Goal: Task Accomplishment & Management: Complete application form

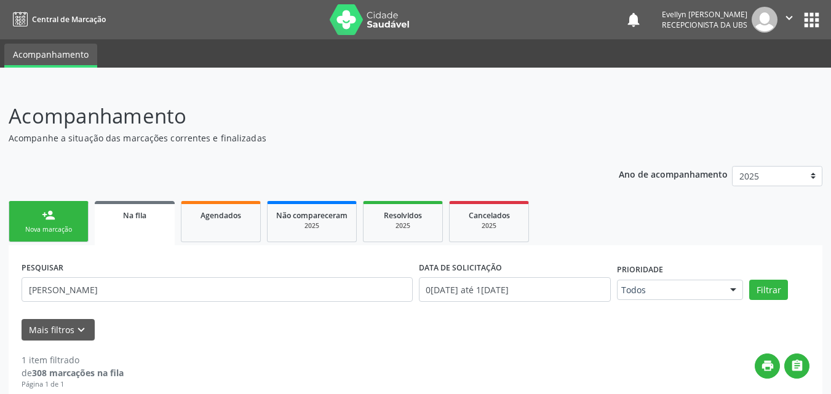
scroll to position [127, 0]
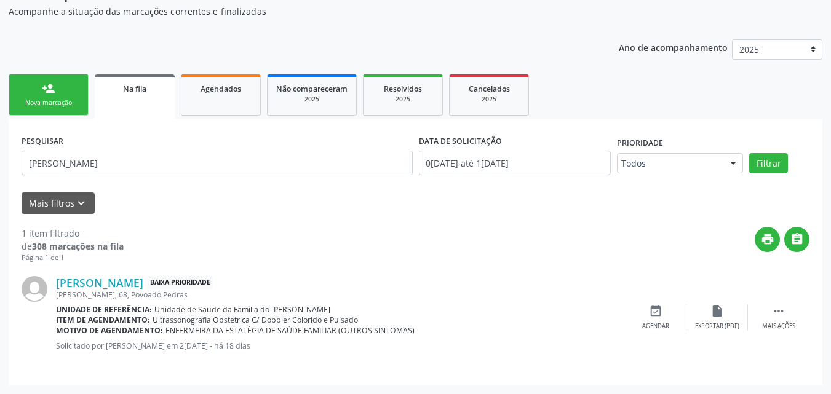
click at [57, 96] on link "person_add Nova marcação" at bounding box center [49, 94] width 80 height 41
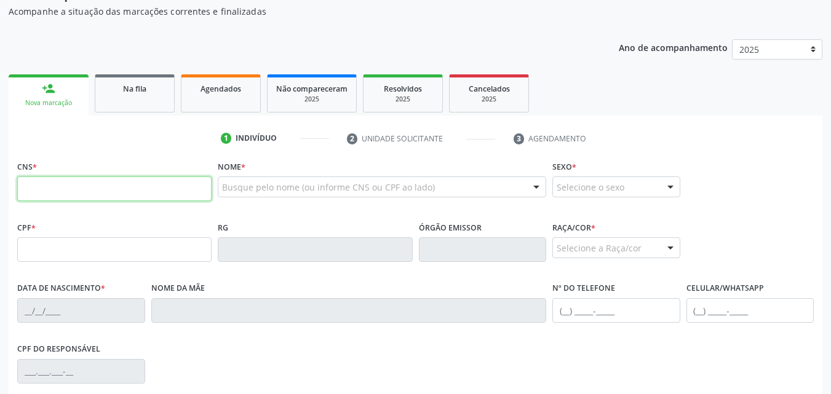
click at [61, 185] on input "text" at bounding box center [114, 189] width 194 height 25
type input "702 6052 9416 2747"
type input "[DATE]"
type input "[PERSON_NAME]"
type input "[PHONE_NUMBER]"
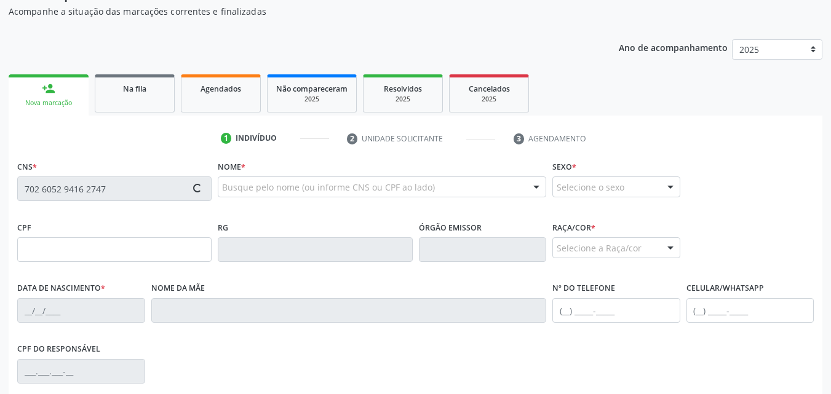
type input "S/N"
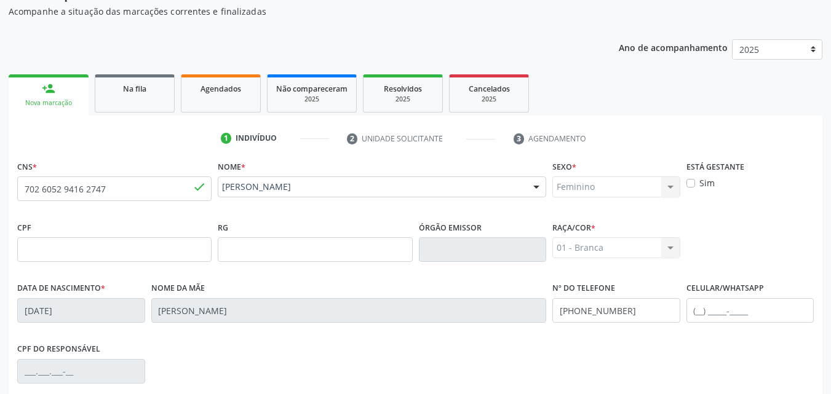
scroll to position [290, 0]
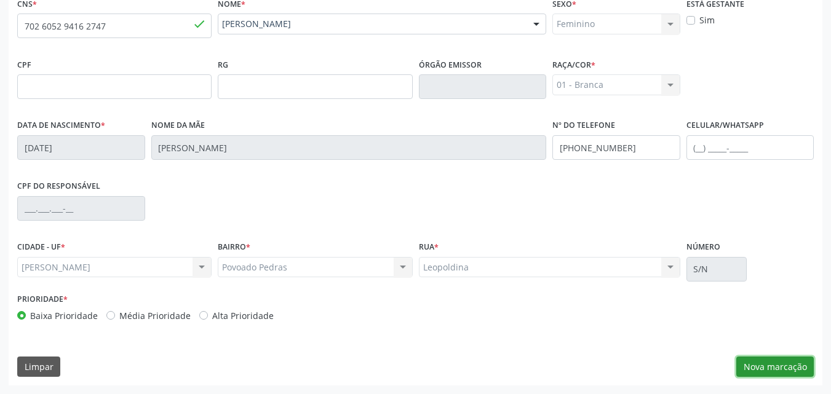
click at [765, 366] on button "Nova marcação" at bounding box center [774, 367] width 77 height 21
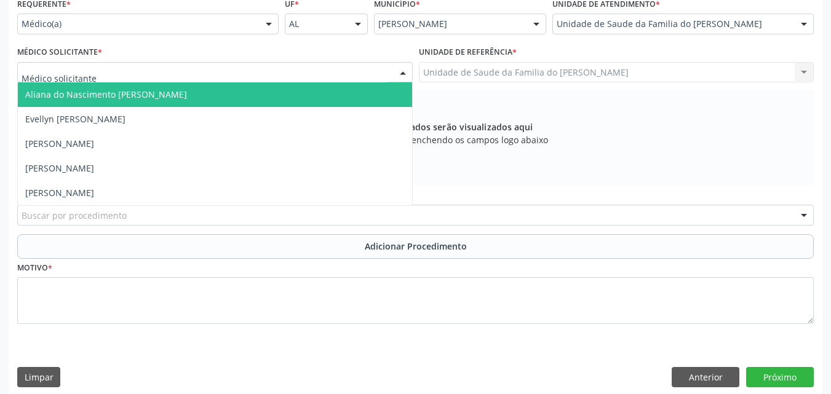
click at [232, 74] on div at bounding box center [214, 72] width 395 height 21
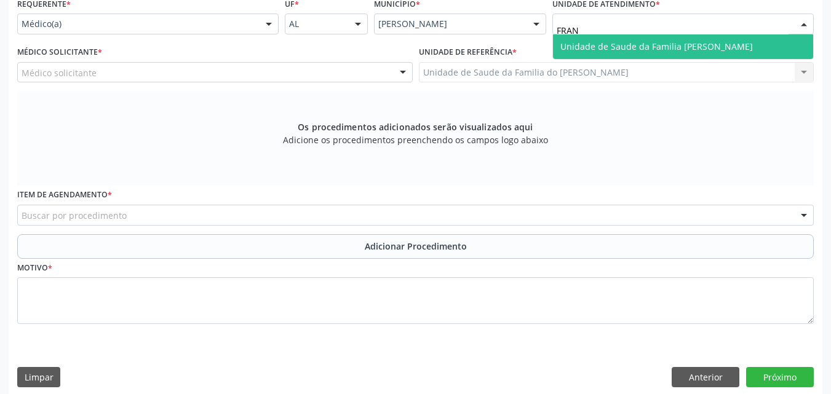
type input "FRANC"
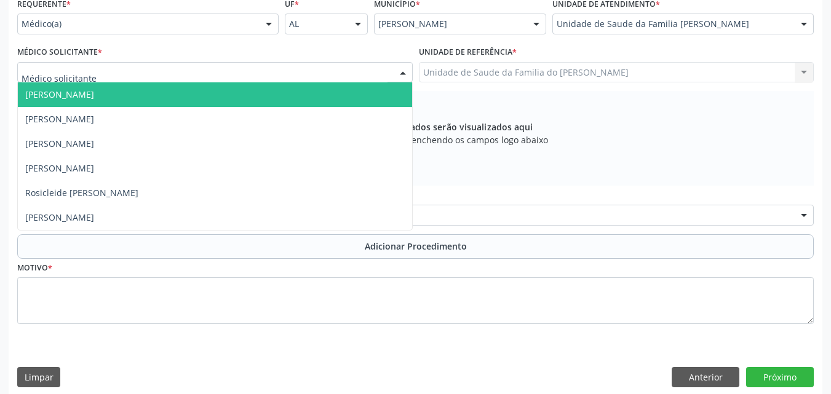
click at [255, 81] on div at bounding box center [214, 72] width 395 height 21
type input "N"
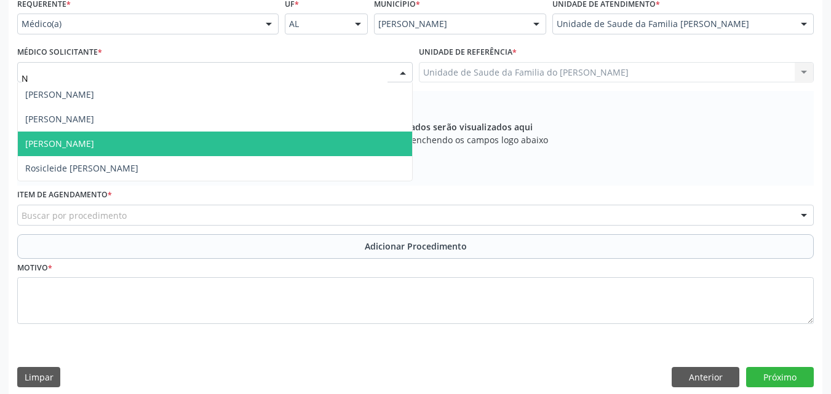
click at [237, 143] on span "[PERSON_NAME]" at bounding box center [215, 144] width 394 height 25
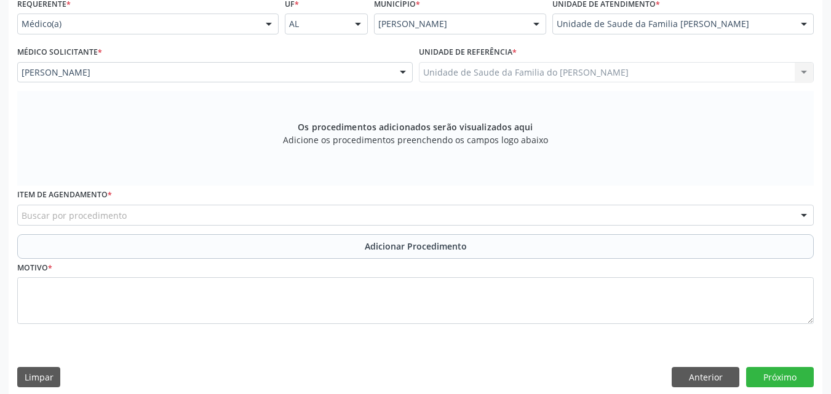
click at [212, 218] on div "Buscar por procedimento" at bounding box center [415, 215] width 797 height 21
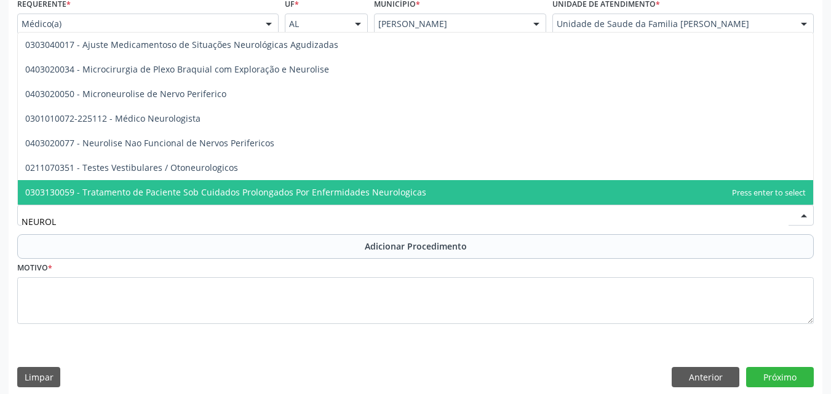
type input "NEUROLO"
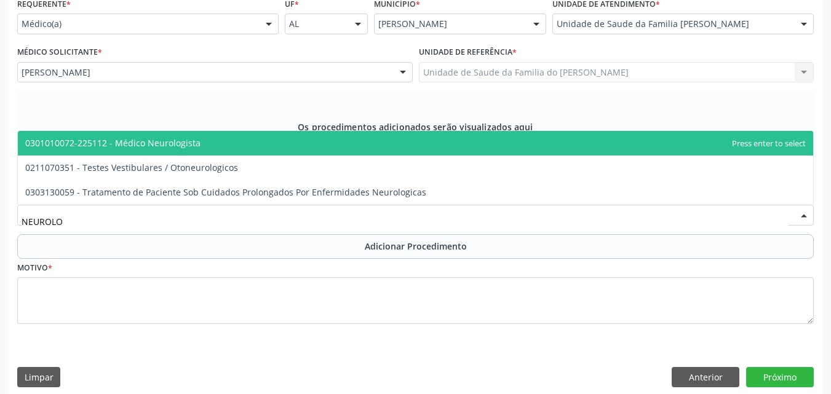
click at [210, 150] on span "0301010072-225112 - Médico Neurologista" at bounding box center [415, 143] width 795 height 25
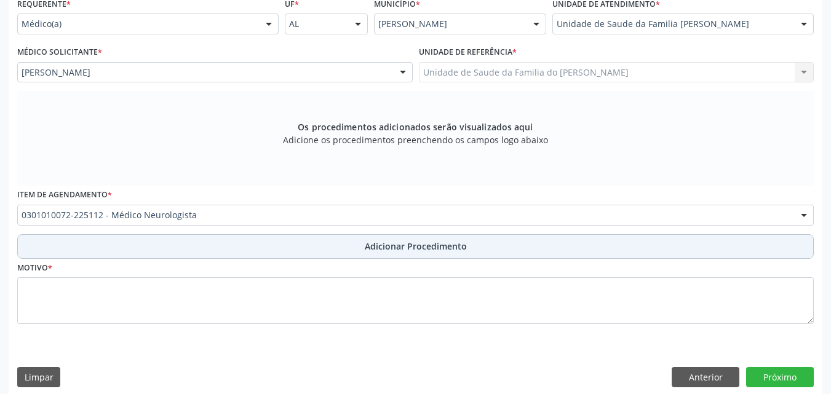
click at [199, 239] on button "Adicionar Procedimento" at bounding box center [415, 246] width 797 height 25
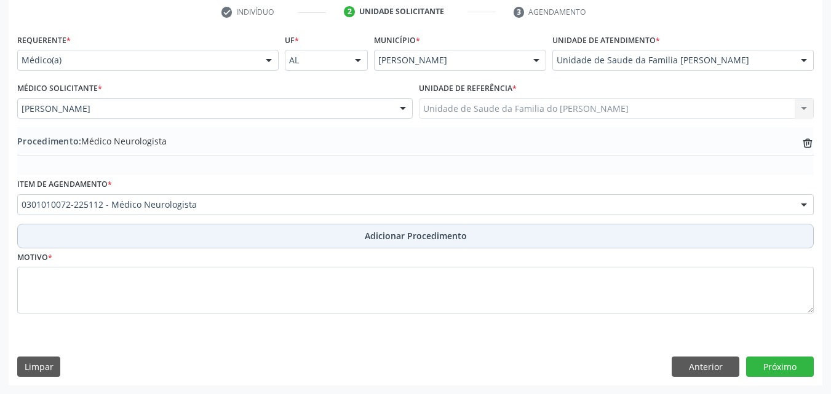
scroll to position [253, 0]
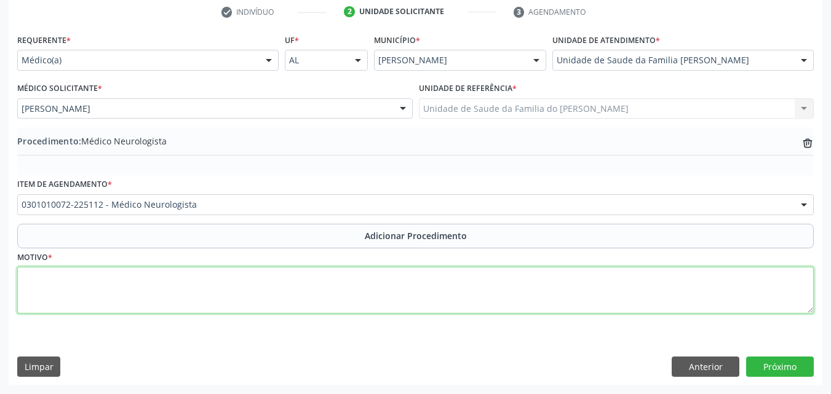
click at [188, 272] on textarea at bounding box center [415, 290] width 797 height 47
type textarea "ENFERMEIRA DA SAUDE DE ESTRATEDIA DA FAMILIA ( CEFALEIA INTENSA)"
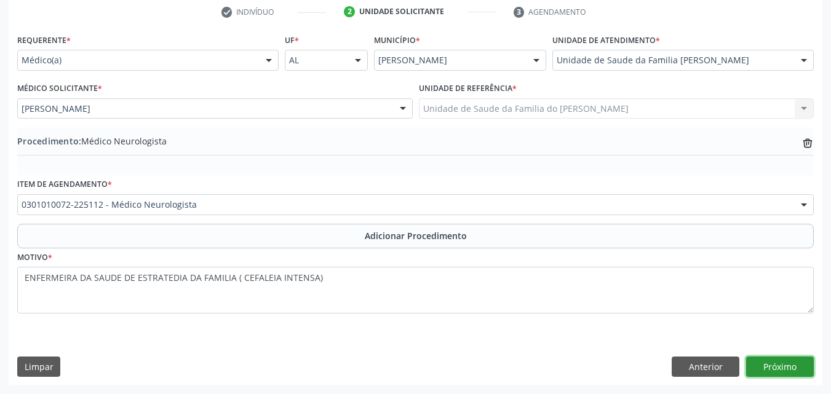
click at [763, 371] on button "Próximo" at bounding box center [780, 367] width 68 height 21
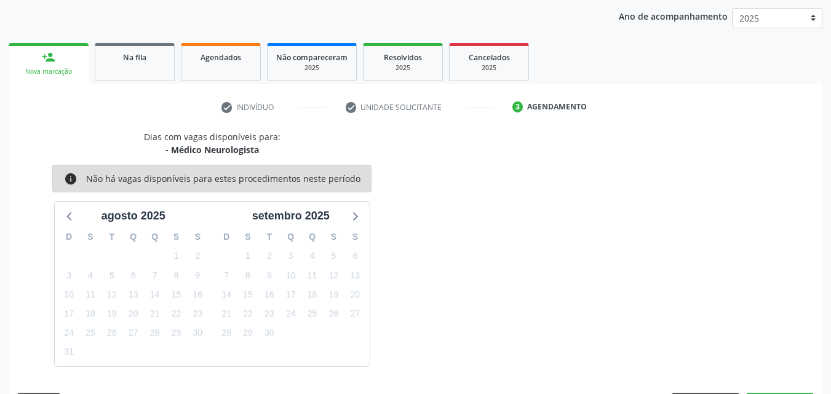
scroll to position [194, 0]
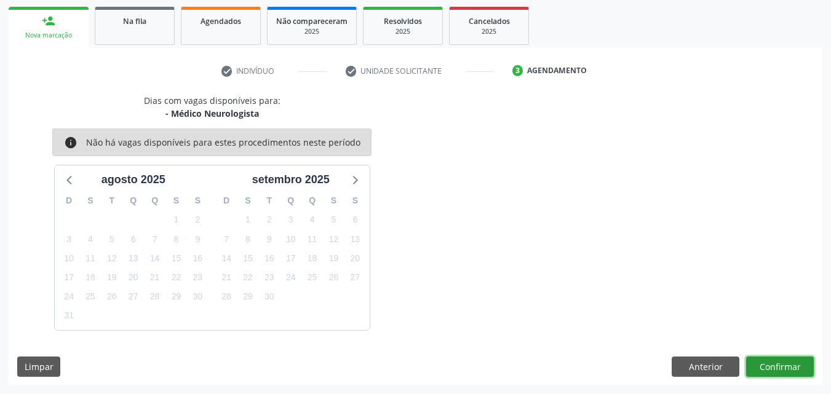
click at [773, 371] on button "Confirmar" at bounding box center [780, 367] width 68 height 21
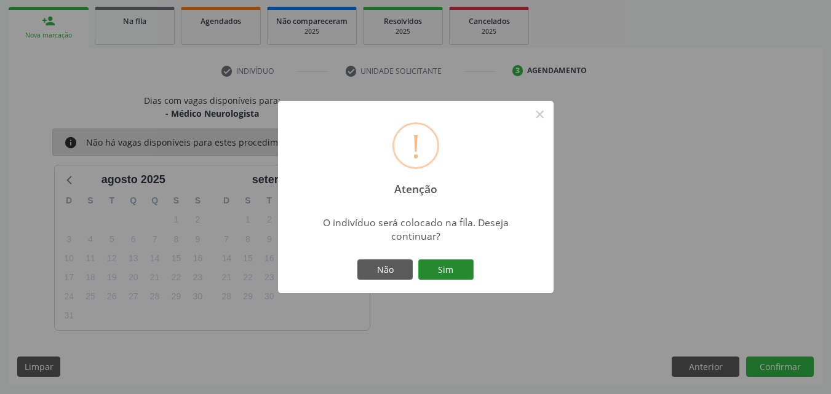
click at [463, 263] on button "Sim" at bounding box center [445, 270] width 55 height 21
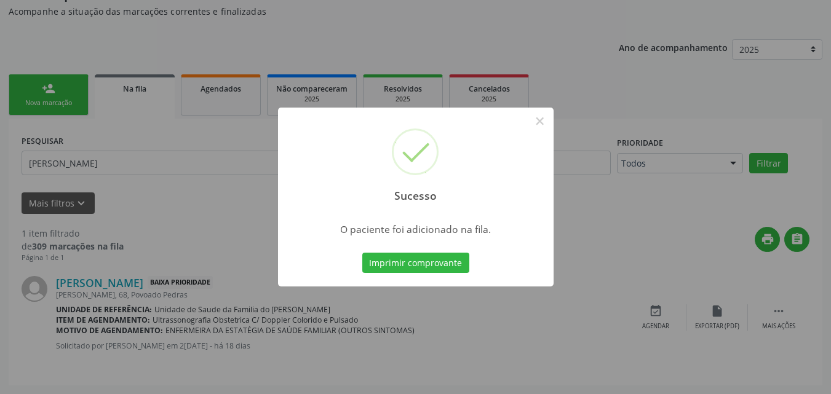
scroll to position [33, 0]
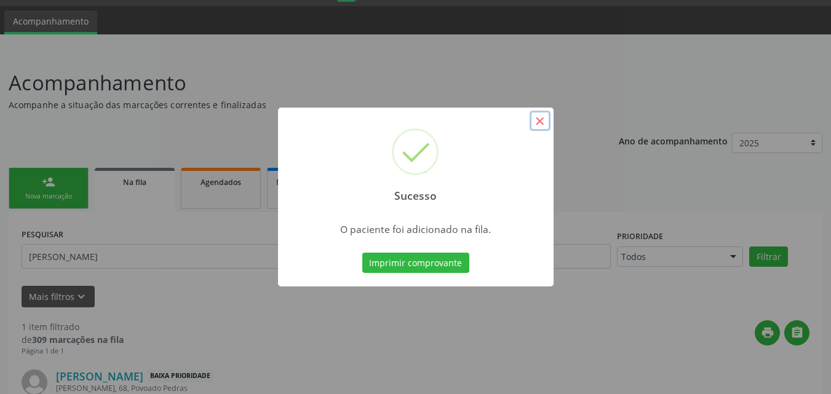
click at [543, 121] on button "×" at bounding box center [540, 121] width 21 height 21
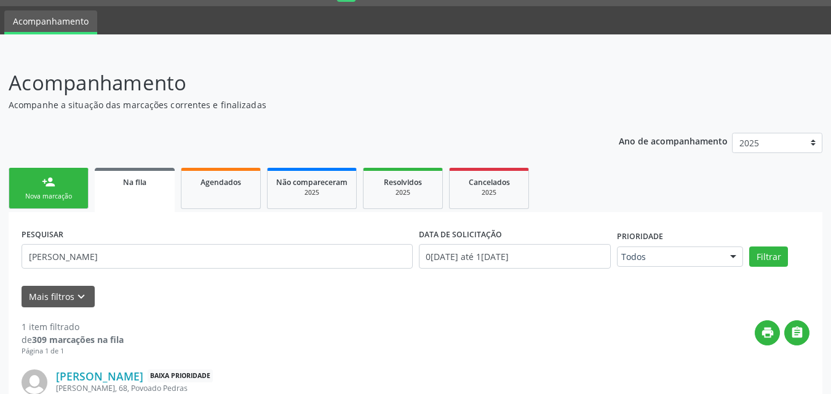
click at [74, 178] on link "person_add Nova marcação" at bounding box center [49, 188] width 80 height 41
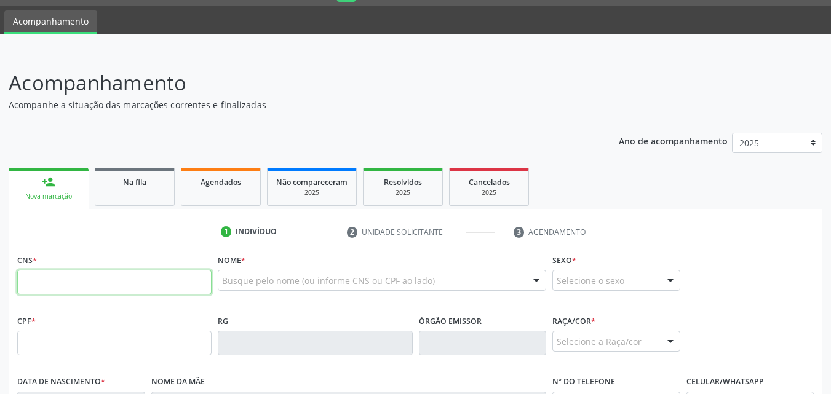
click at [111, 292] on input "text" at bounding box center [114, 282] width 194 height 25
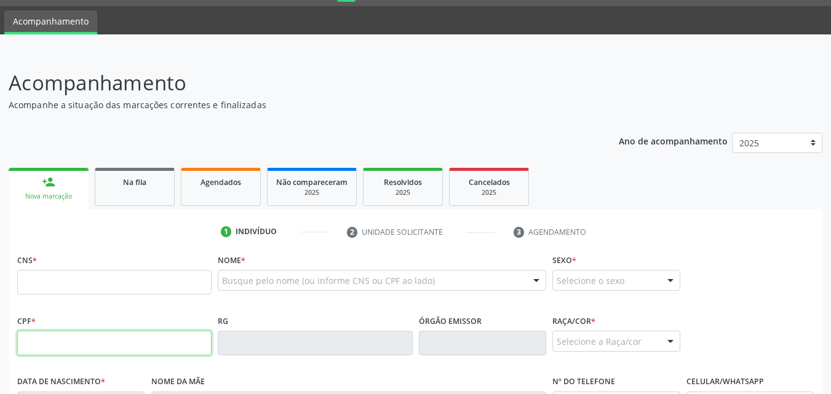
click at [97, 333] on input "text" at bounding box center [114, 343] width 194 height 25
type input "941.212.494-53"
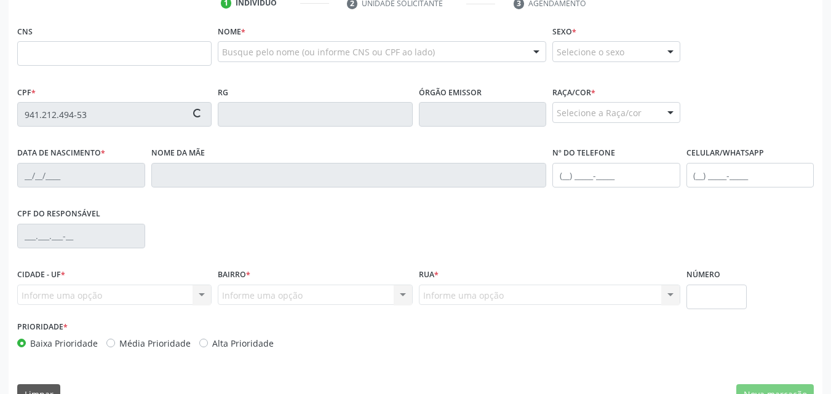
scroll to position [268, 0]
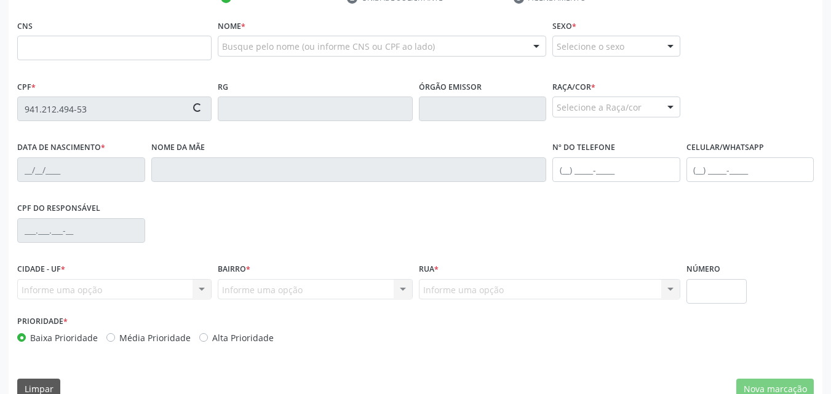
type input "708 0053 2389 3028"
type input "0[DATE]"
type input "[PERSON_NAME]"
type input "[PHONE_NUMBER]"
type input "53"
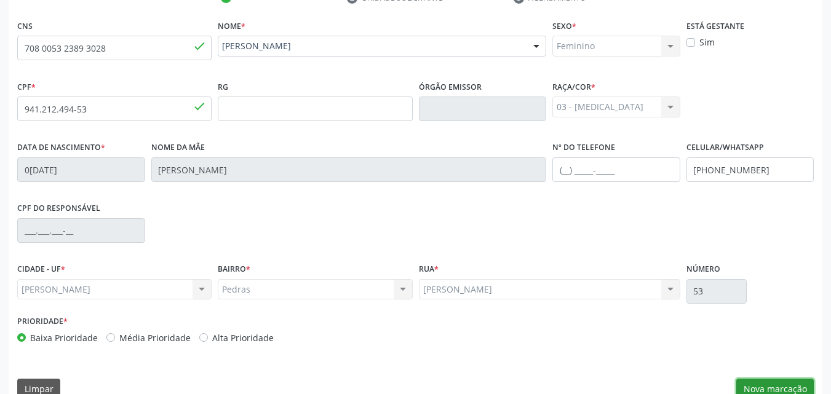
click at [775, 387] on button "Nova marcação" at bounding box center [774, 389] width 77 height 21
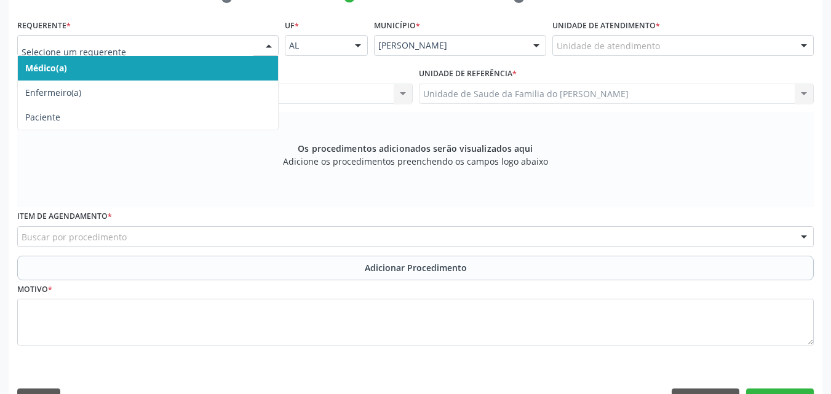
click at [257, 44] on div at bounding box center [147, 45] width 261 height 21
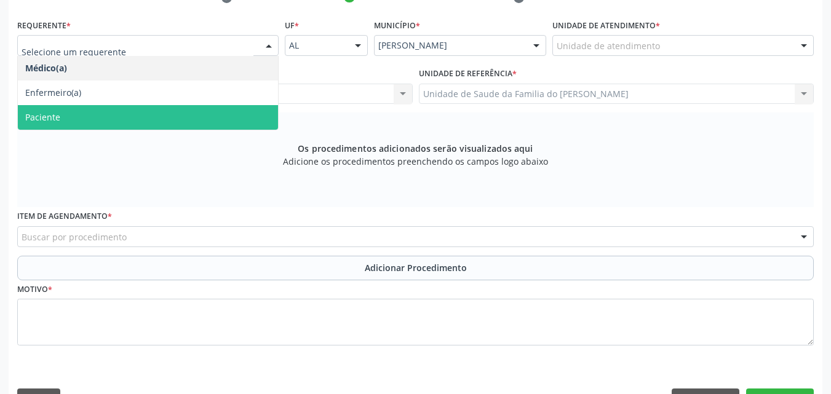
click at [210, 116] on span "Paciente" at bounding box center [148, 117] width 260 height 25
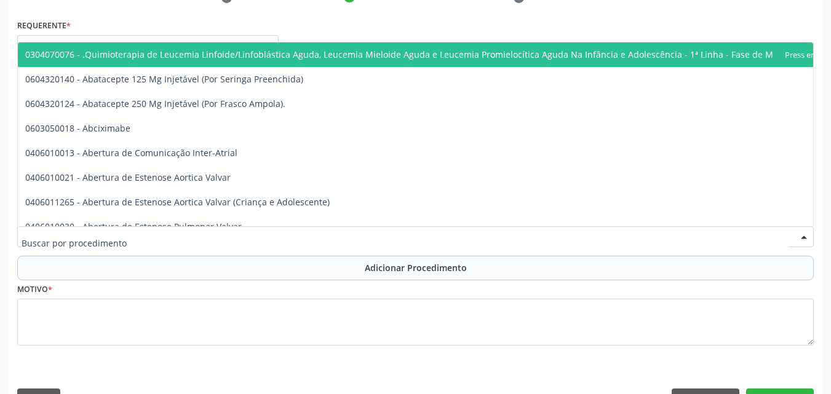
click at [165, 229] on div at bounding box center [415, 236] width 797 height 21
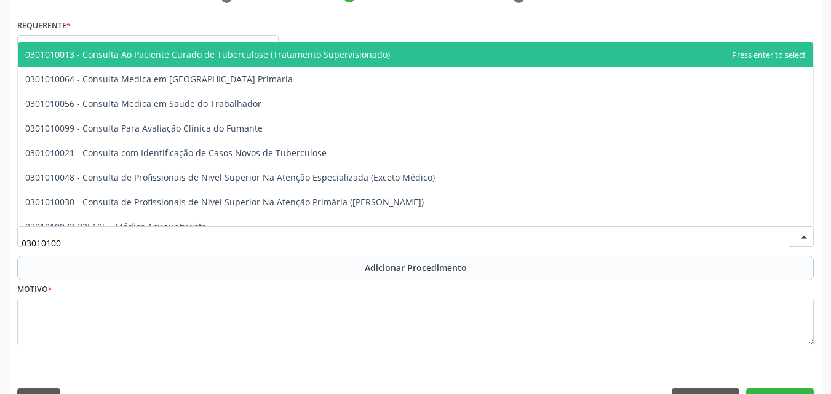
type input "030101004"
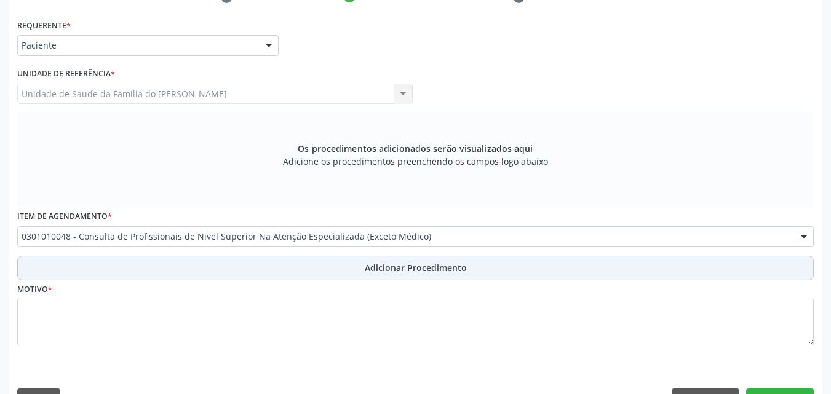
click at [165, 266] on button "Adicionar Procedimento" at bounding box center [415, 268] width 797 height 25
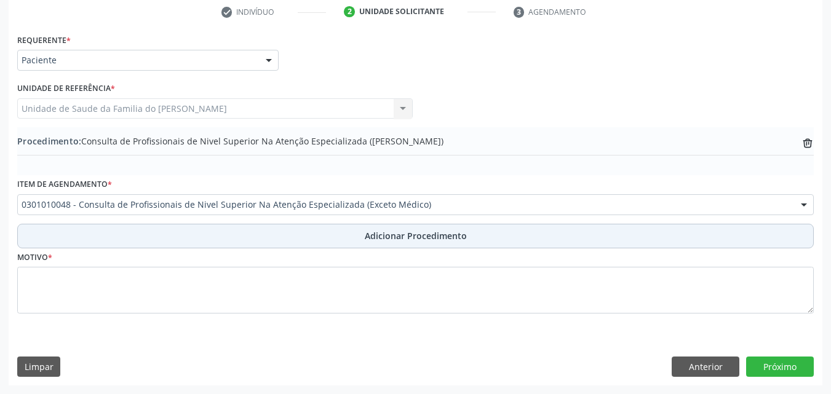
scroll to position [253, 0]
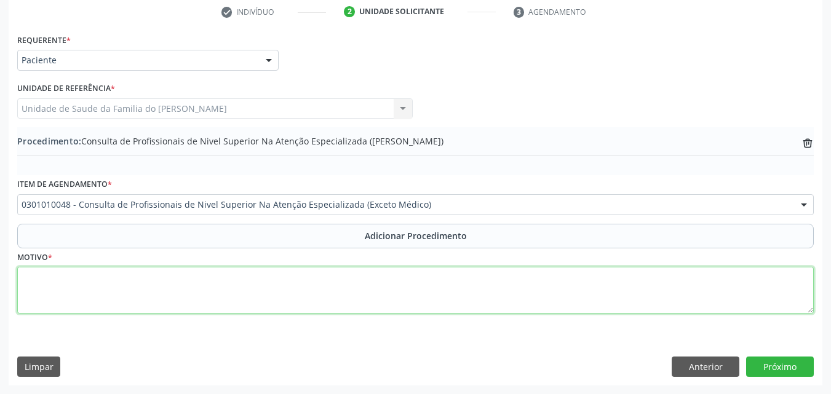
click at [140, 274] on textarea at bounding box center [415, 290] width 797 height 47
type textarea "DENTISTA ( RAIO-X DO 17, 15, E 26)"
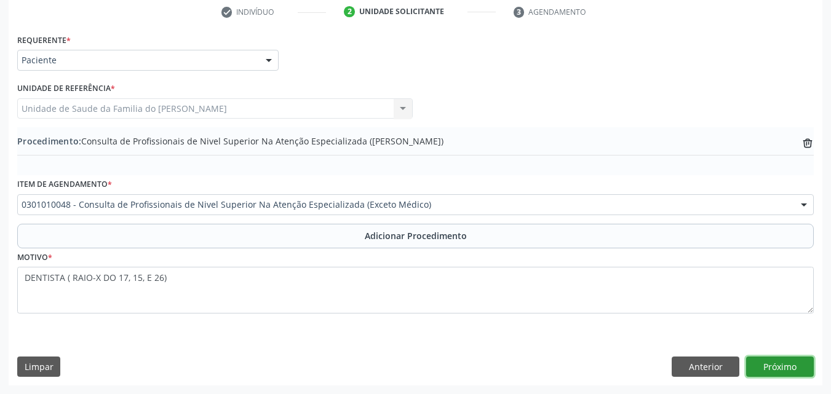
click at [760, 370] on button "Próximo" at bounding box center [780, 367] width 68 height 21
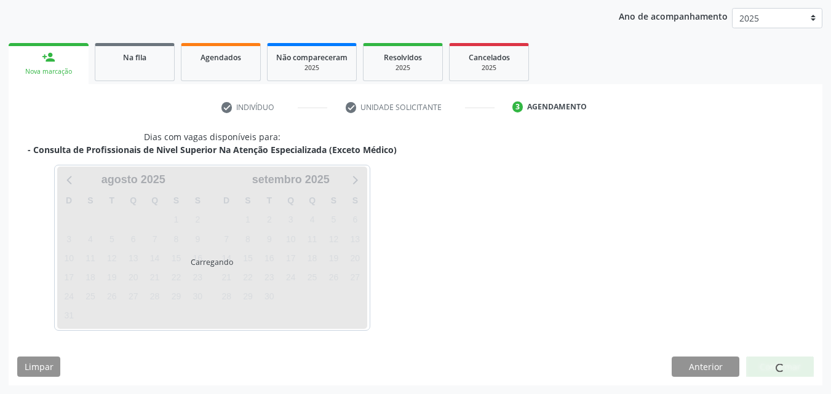
scroll to position [194, 0]
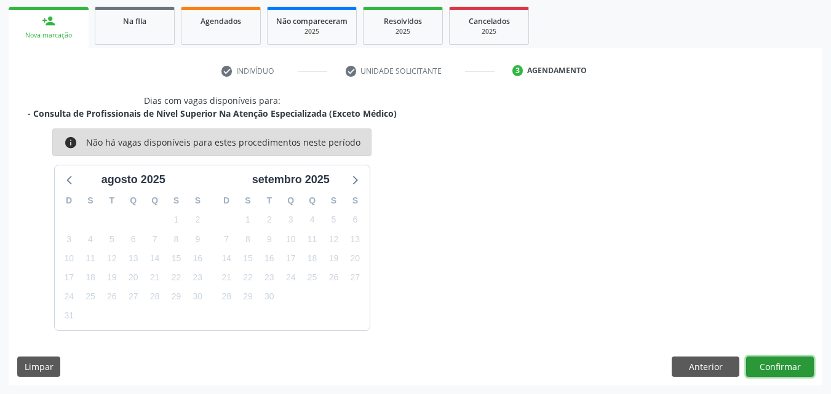
click at [768, 359] on button "Confirmar" at bounding box center [780, 367] width 68 height 21
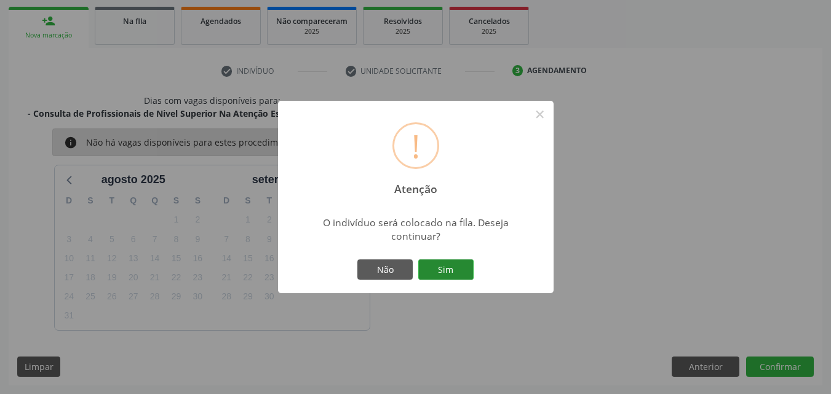
click at [454, 271] on button "Sim" at bounding box center [445, 270] width 55 height 21
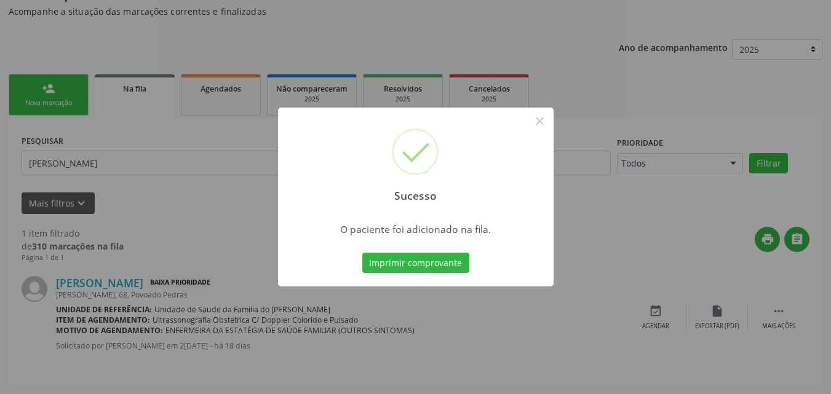
scroll to position [33, 0]
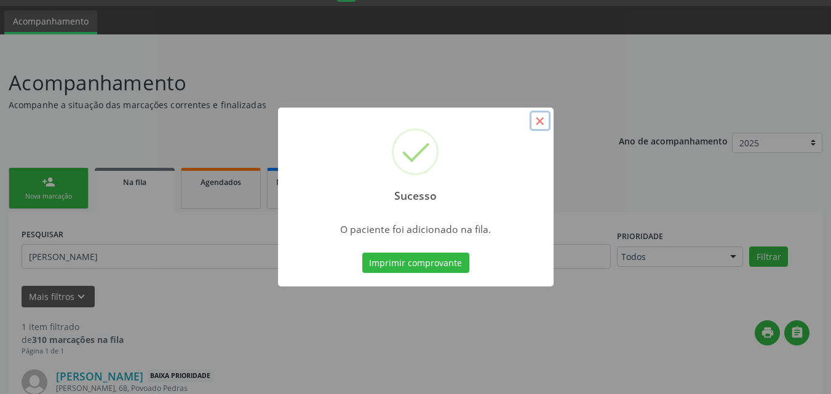
click at [533, 127] on button "×" at bounding box center [540, 121] width 21 height 21
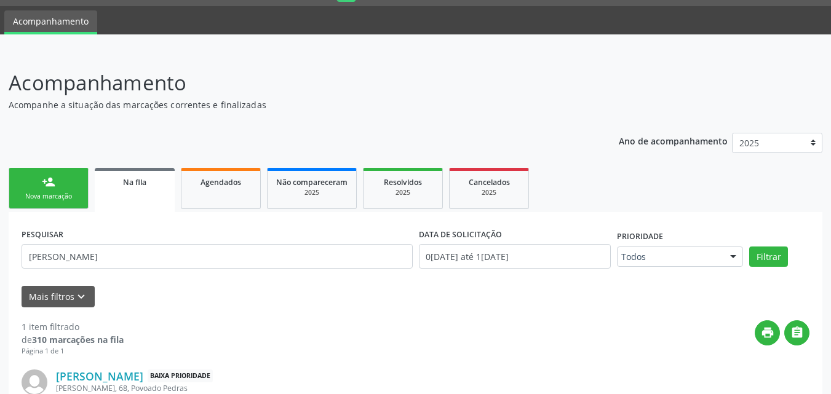
click at [82, 194] on link "person_add Nova marcação" at bounding box center [49, 188] width 80 height 41
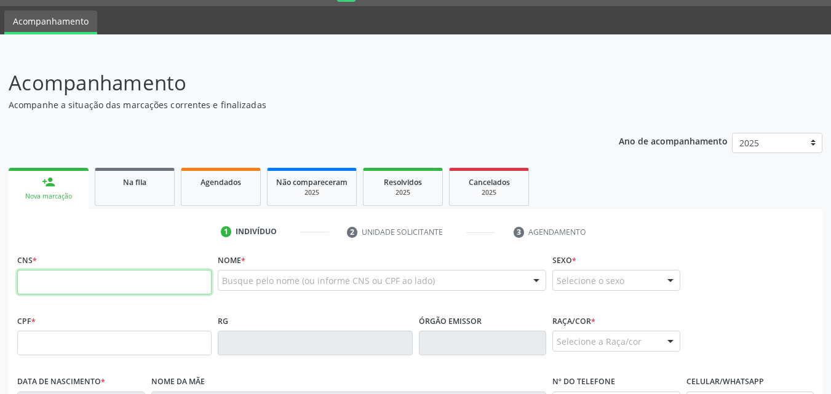
click at [202, 285] on input "text" at bounding box center [114, 282] width 194 height 25
type input "704 6066 7294 4429"
type input "007.152.204-20"
type input "1[DATE]"
type input "[PERSON_NAME] de Moura"
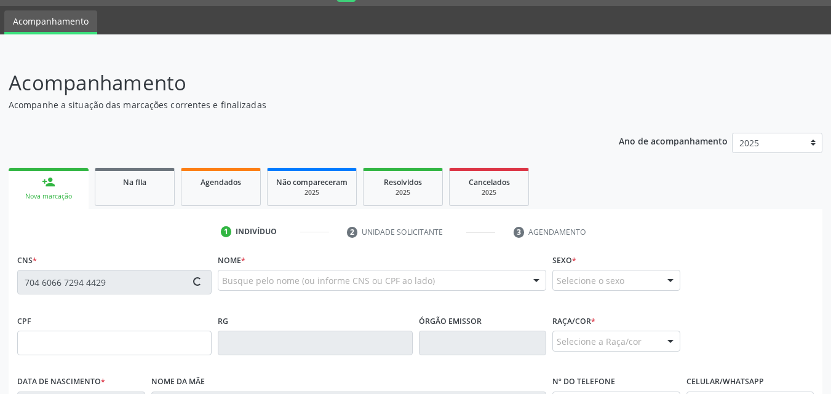
type input "[PHONE_NUMBER]"
type input "19"
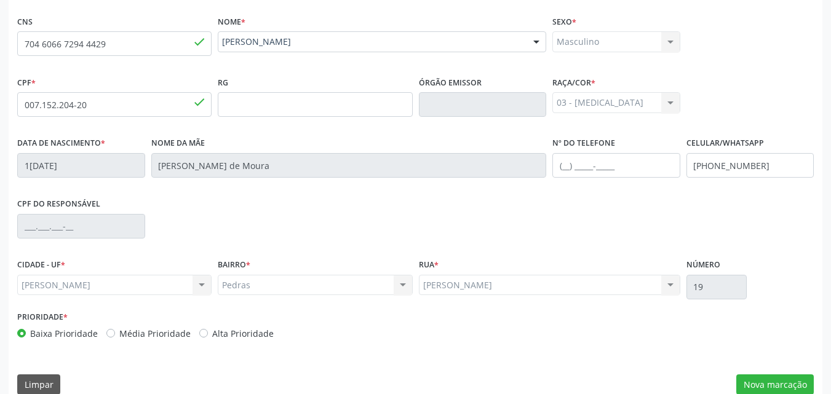
scroll to position [290, 0]
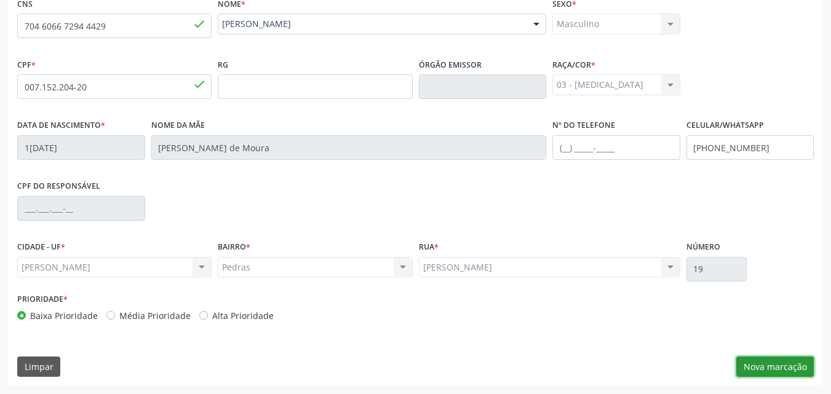
click at [775, 357] on button "Nova marcação" at bounding box center [774, 367] width 77 height 21
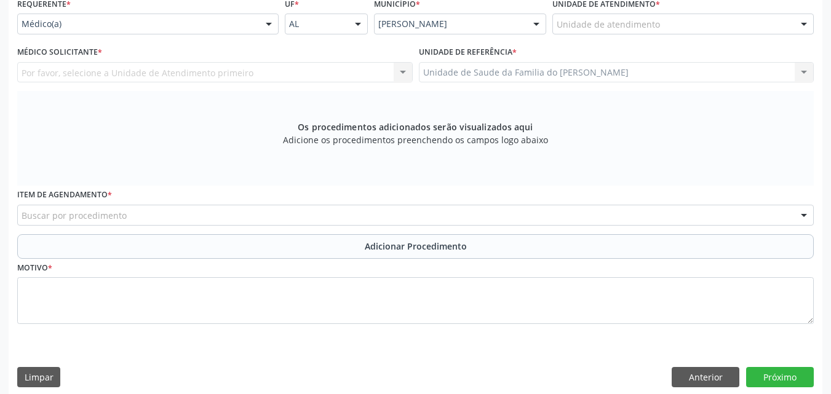
click at [689, 28] on div "Unidade de atendimento" at bounding box center [682, 24] width 261 height 21
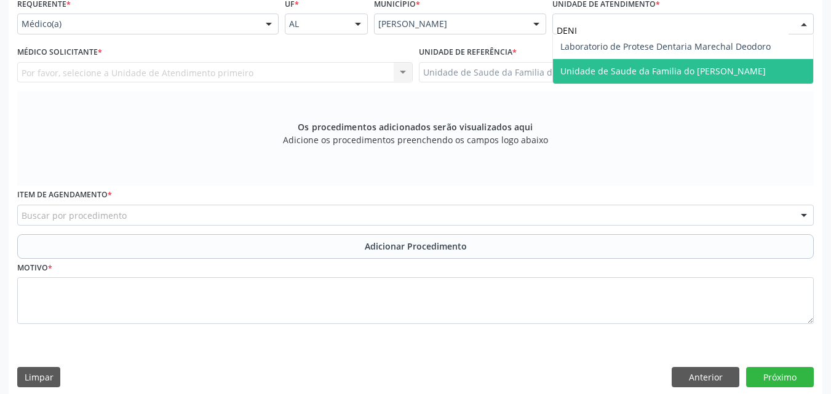
type input "[PERSON_NAME]"
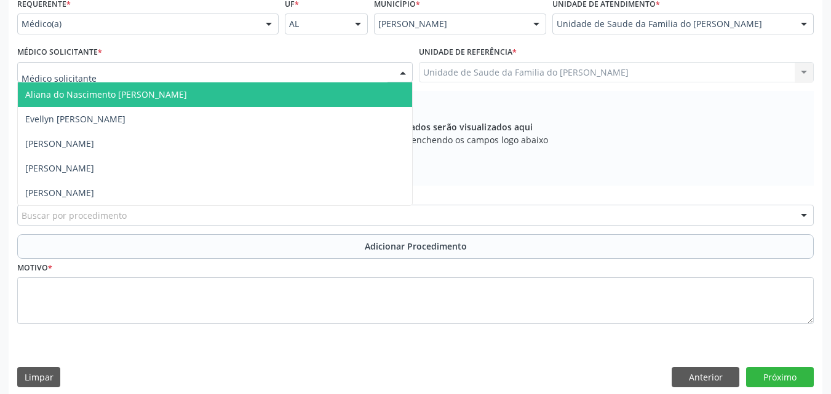
click at [248, 73] on div at bounding box center [214, 72] width 395 height 21
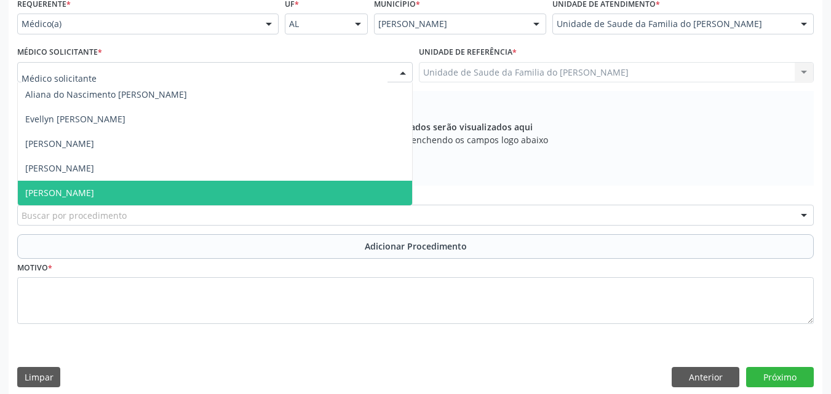
click at [214, 194] on span "[PERSON_NAME]" at bounding box center [215, 193] width 394 height 25
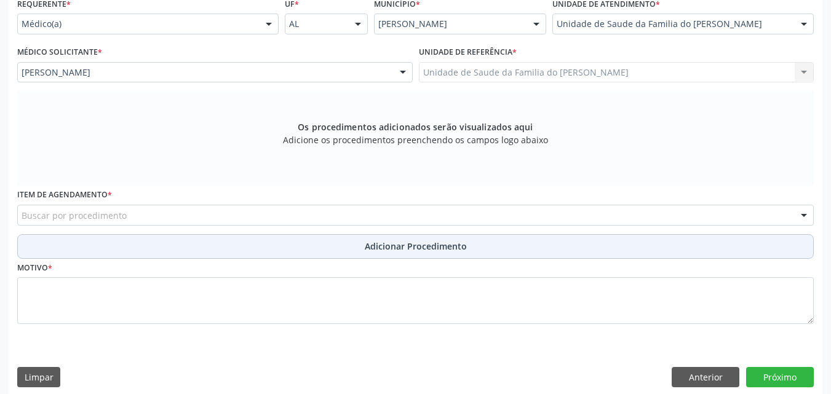
click at [223, 244] on button "Adicionar Procedimento" at bounding box center [415, 246] width 797 height 25
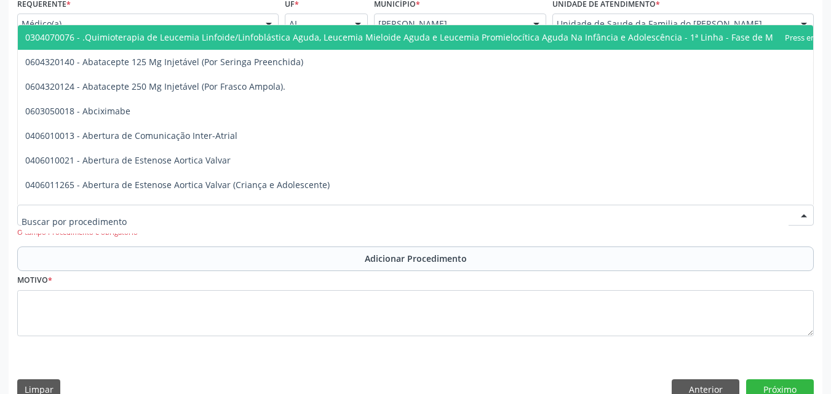
click at [252, 217] on div at bounding box center [415, 215] width 797 height 21
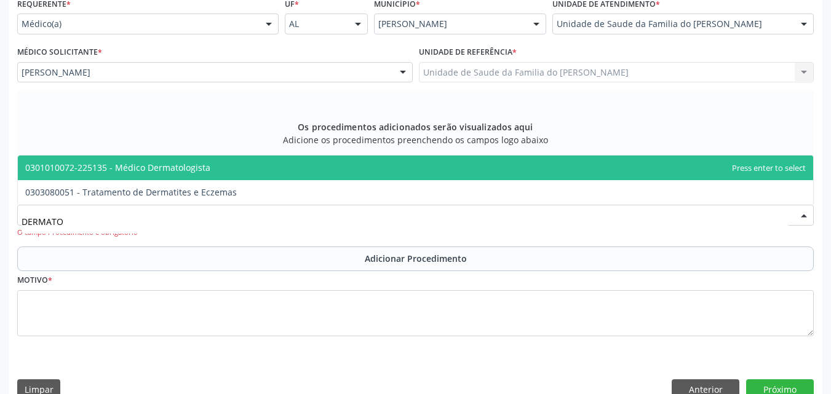
type input "DERMATOL"
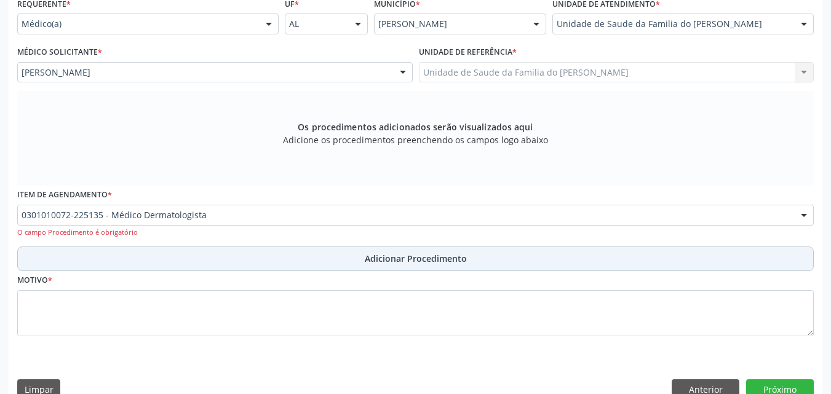
click at [268, 269] on button "Adicionar Procedimento" at bounding box center [415, 259] width 797 height 25
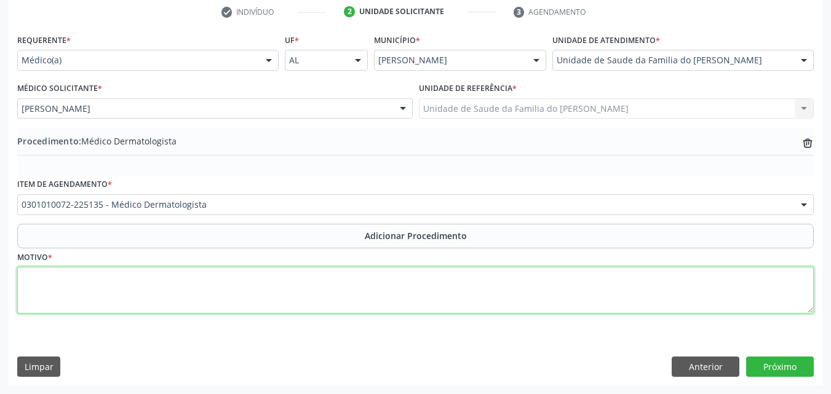
click at [266, 291] on textarea at bounding box center [415, 290] width 797 height 47
click at [100, 278] on textarea "MEDICO DA SAUDE DE ESTRATEGIA DA FAMILIA" at bounding box center [415, 290] width 797 height 47
drag, startPoint x: 100, startPoint y: 278, endPoint x: 73, endPoint y: 274, distance: 27.3
click at [73, 274] on textarea "MEDICO DA SAUDE DE ESTRATEGIA DA FAMILIA" at bounding box center [415, 290] width 797 height 47
drag, startPoint x: 85, startPoint y: 278, endPoint x: 71, endPoint y: 275, distance: 13.9
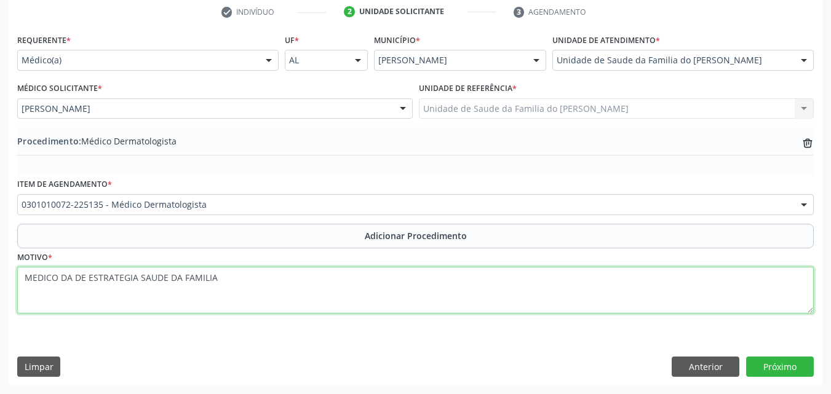
click at [71, 275] on textarea "MEDICO DA DE ESTRATEGIA SAUDE DA FAMILIA" at bounding box center [415, 290] width 797 height 47
click at [229, 276] on textarea "MEDICO DA ESTRATEGIA DE SAUDE DA FAMILIA" at bounding box center [415, 290] width 797 height 47
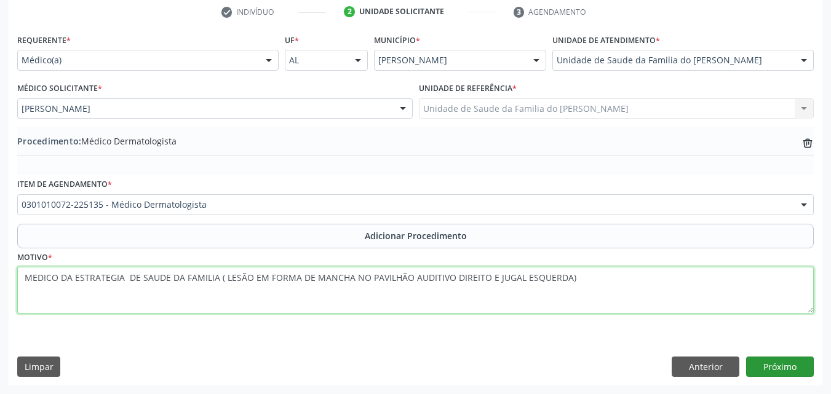
type textarea "MEDICO DA ESTRATEGIA DE SAUDE DA FAMILIA ( LESÃO EM FORMA DE MANCHA NO PAVILHÃO…"
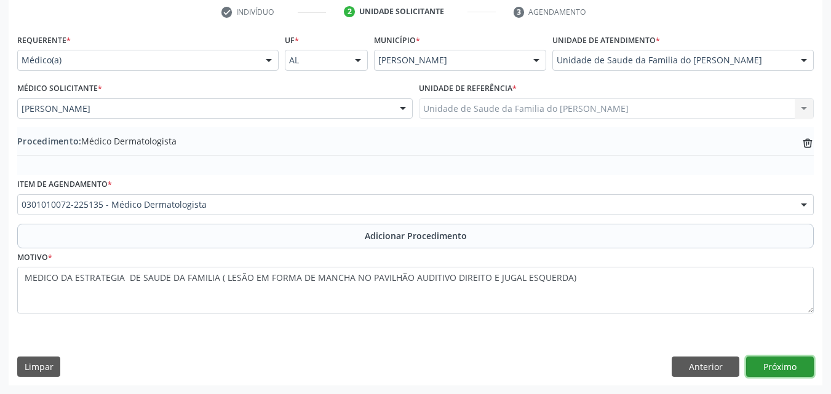
click at [785, 370] on button "Próximo" at bounding box center [780, 367] width 68 height 21
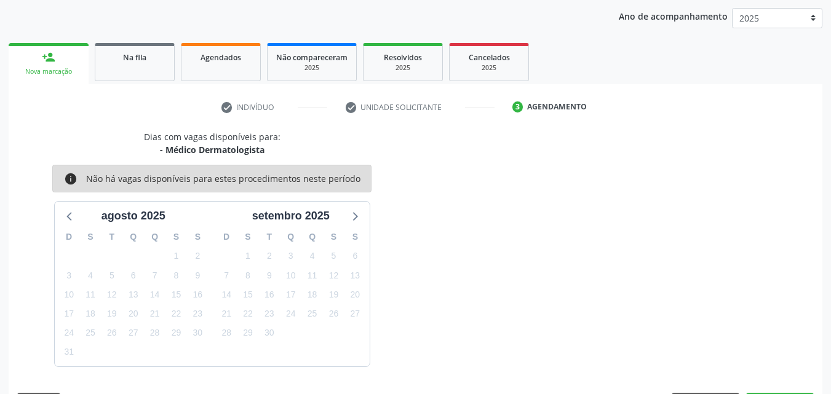
scroll to position [194, 0]
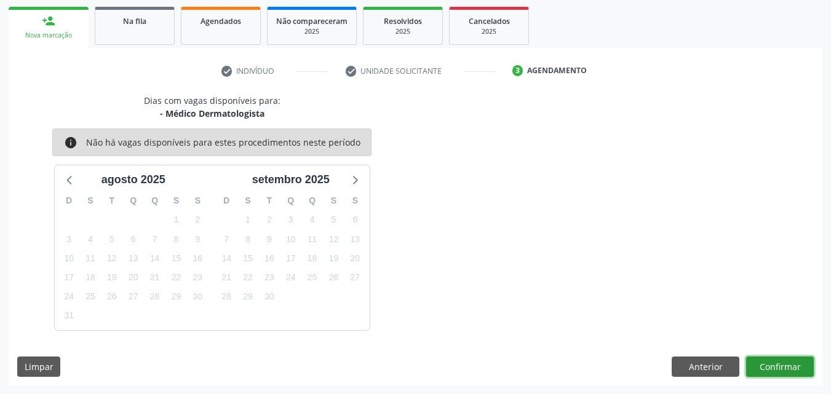
click at [763, 369] on button "Confirmar" at bounding box center [780, 367] width 68 height 21
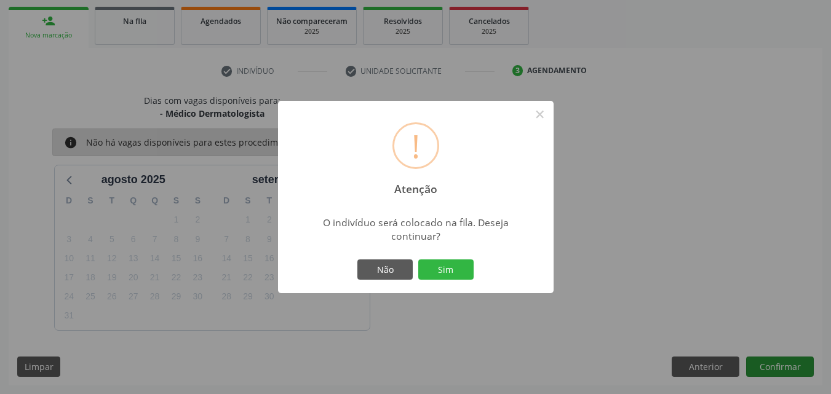
click at [418, 260] on button "Sim" at bounding box center [445, 270] width 55 height 21
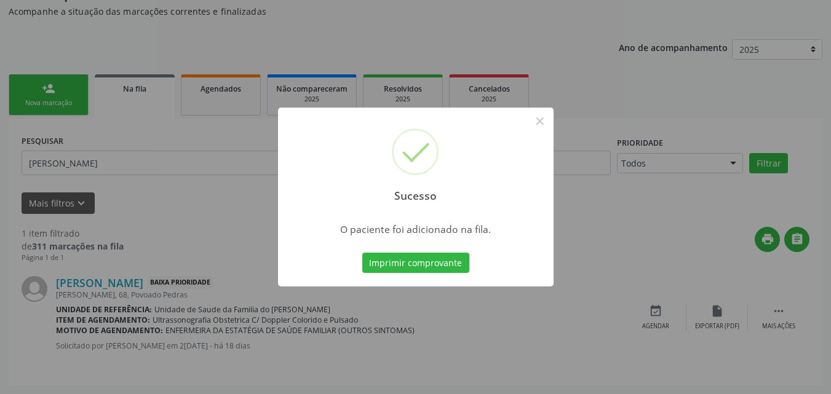
scroll to position [33, 0]
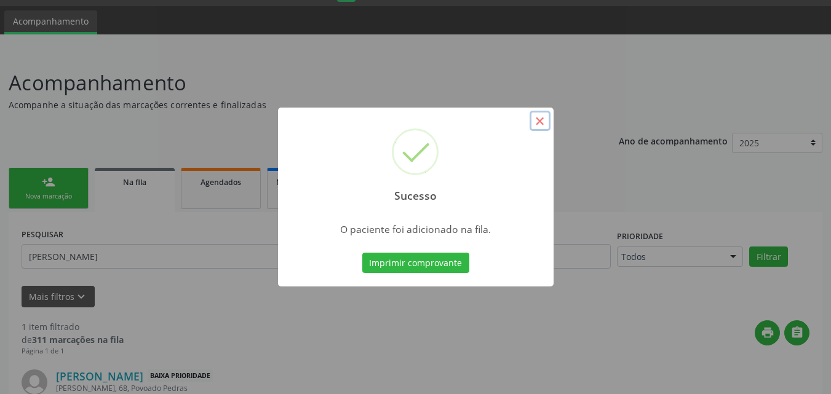
click at [541, 121] on button "×" at bounding box center [540, 121] width 21 height 21
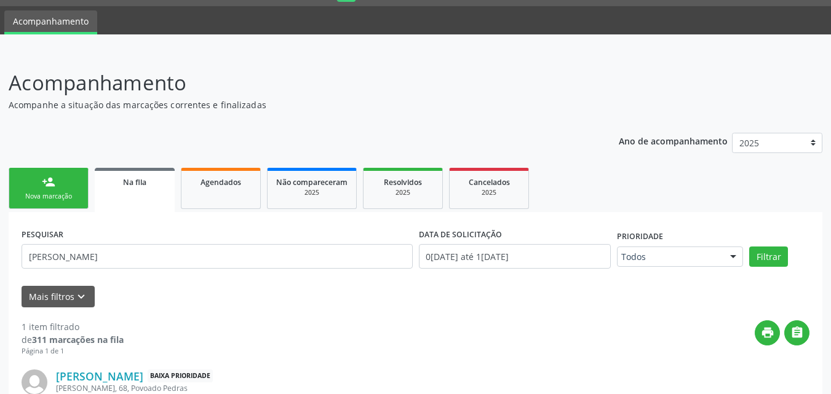
click at [75, 183] on link "person_add Nova marcação" at bounding box center [49, 188] width 80 height 41
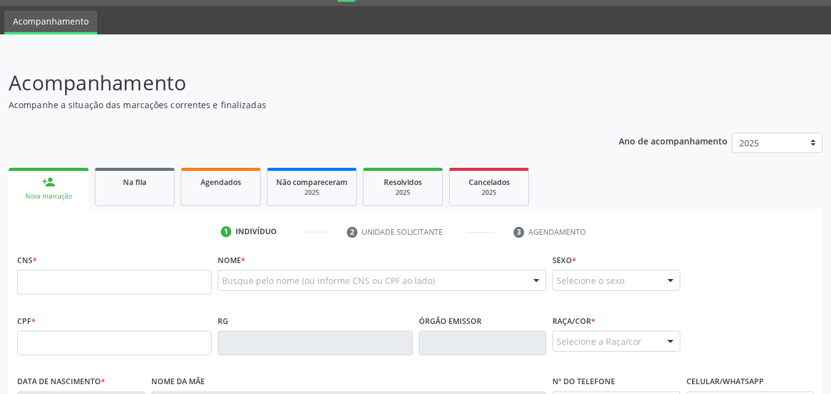
click at [53, 186] on div "person_add" at bounding box center [49, 182] width 14 height 14
click at [53, 345] on input "text" at bounding box center [114, 343] width 194 height 25
type input "143.546.784-11"
type input "898 0051 7465 6161"
type input "0[DATE]"
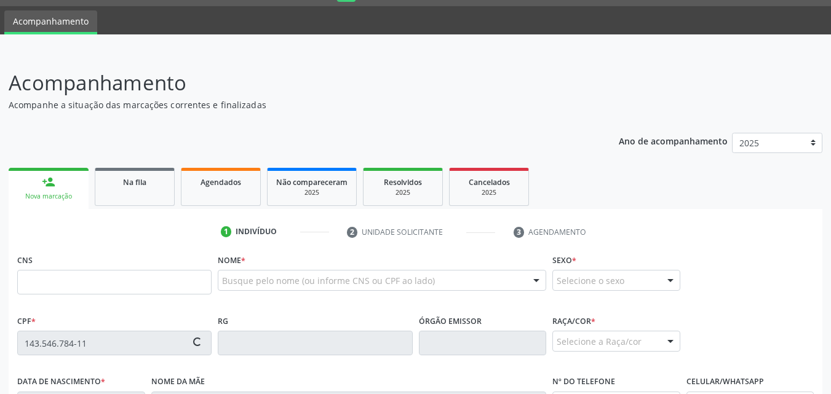
type input "[PERSON_NAME]"
type input "[PHONE_NUMBER]"
type input "124"
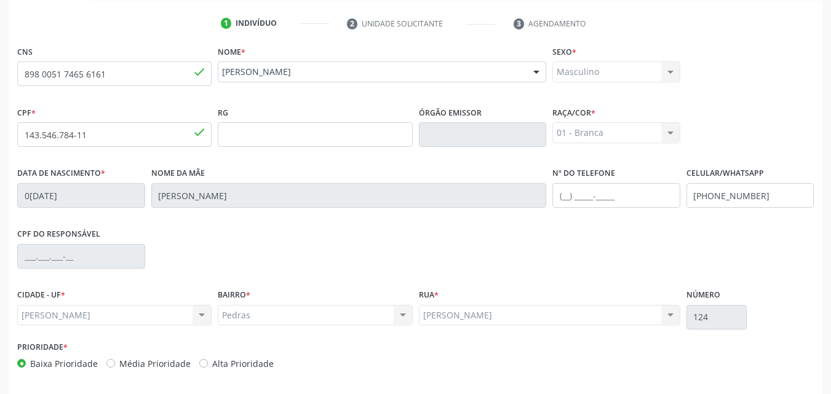
scroll to position [290, 0]
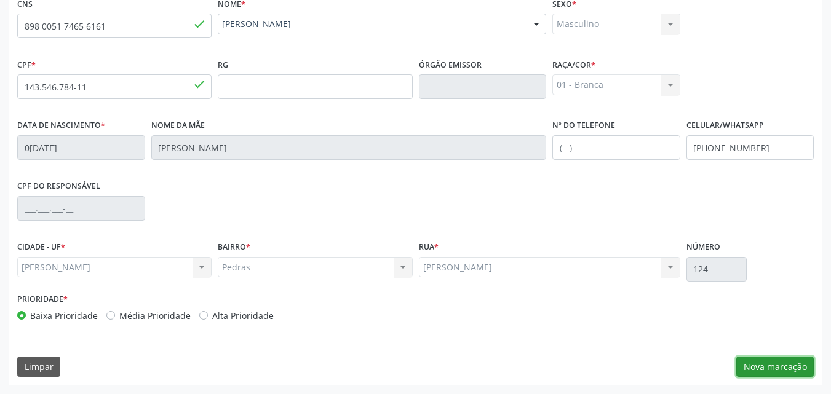
click at [786, 372] on button "Nova marcação" at bounding box center [774, 367] width 77 height 21
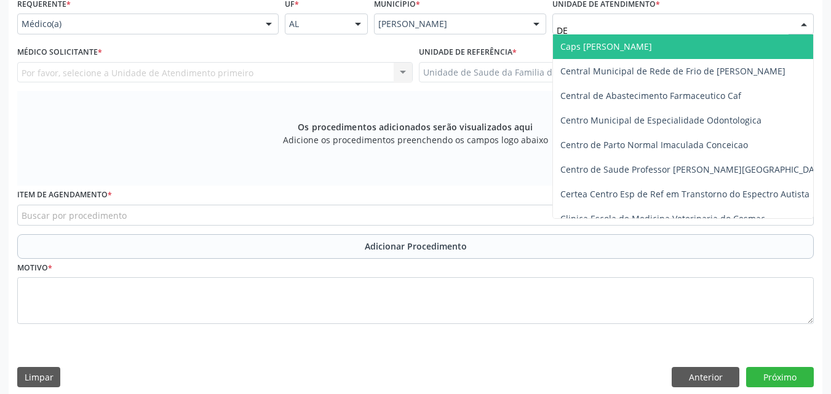
type input "D"
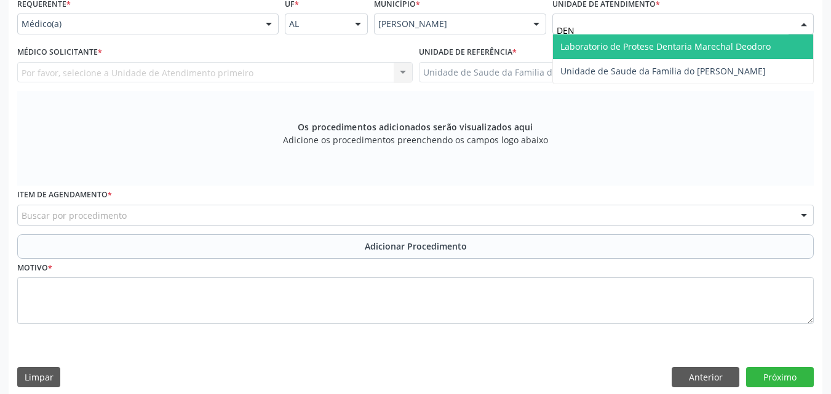
type input "DENI"
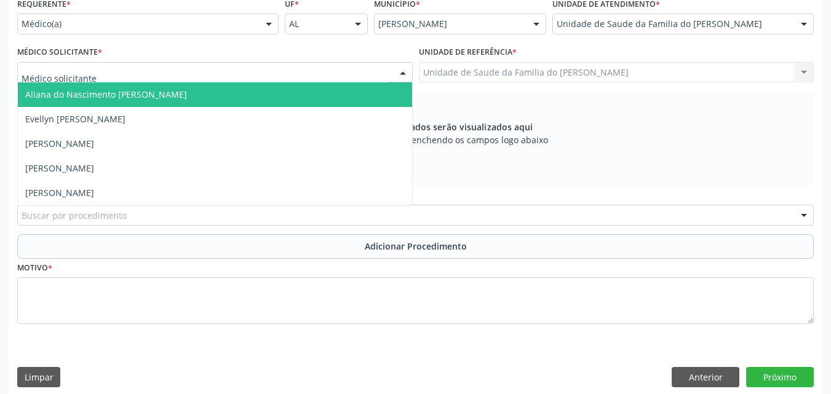
click at [303, 70] on div at bounding box center [214, 72] width 395 height 21
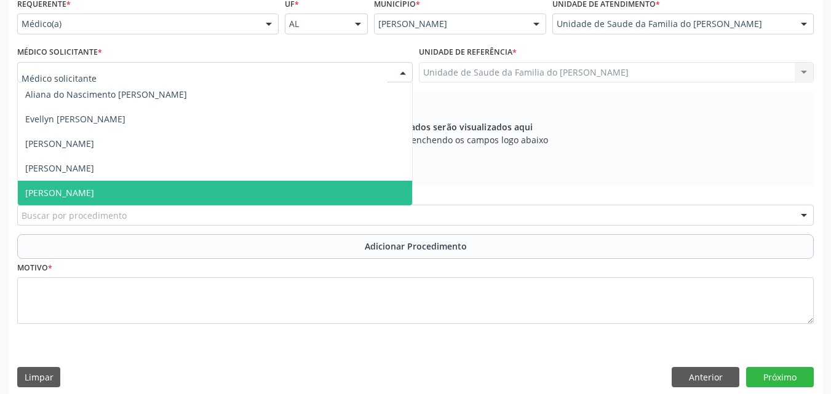
click at [159, 193] on span "[PERSON_NAME]" at bounding box center [215, 193] width 394 height 25
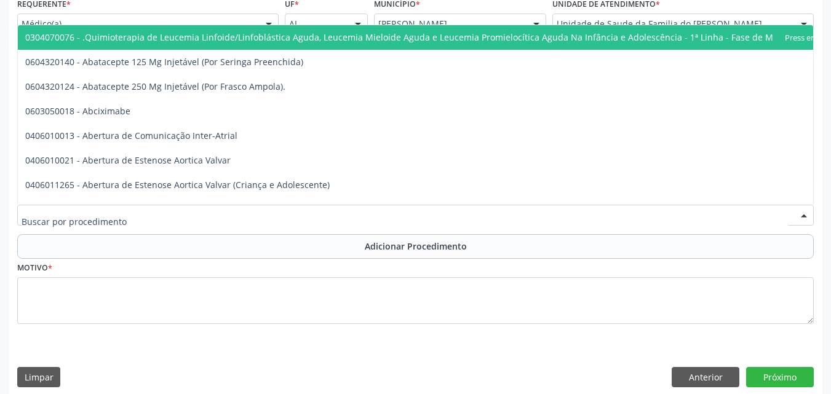
click at [153, 215] on div at bounding box center [415, 215] width 797 height 21
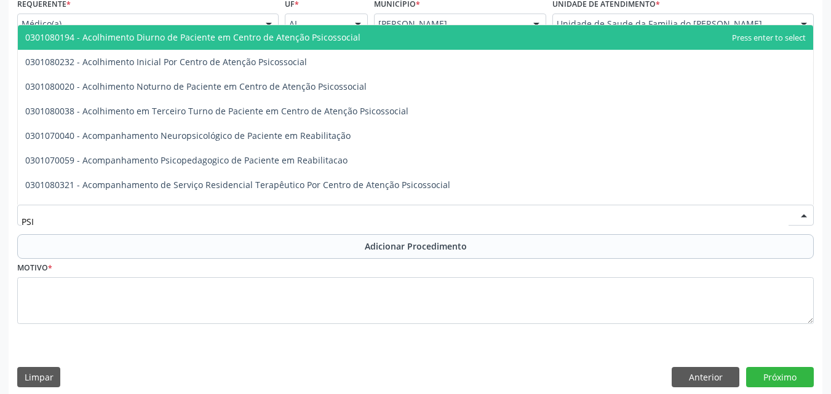
type input "PSIQ"
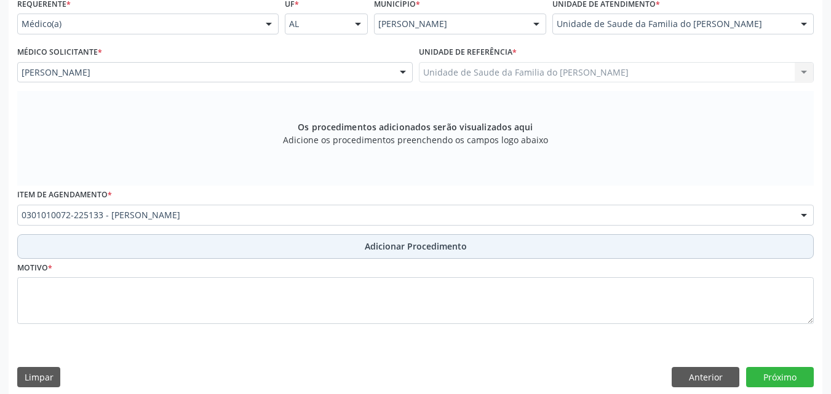
click at [150, 253] on button "Adicionar Procedimento" at bounding box center [415, 246] width 797 height 25
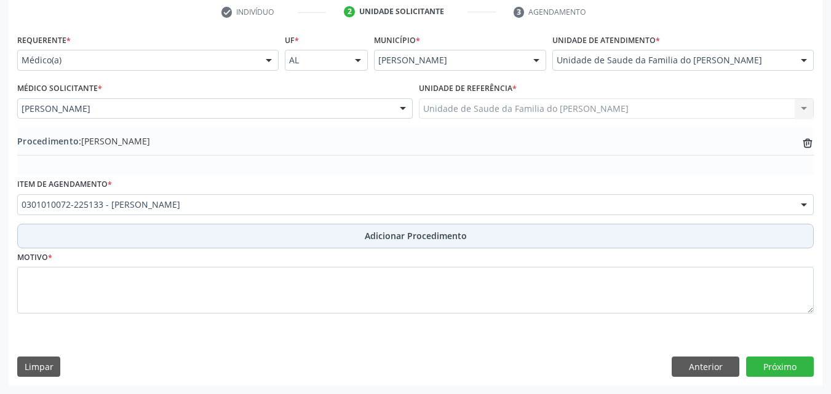
scroll to position [253, 0]
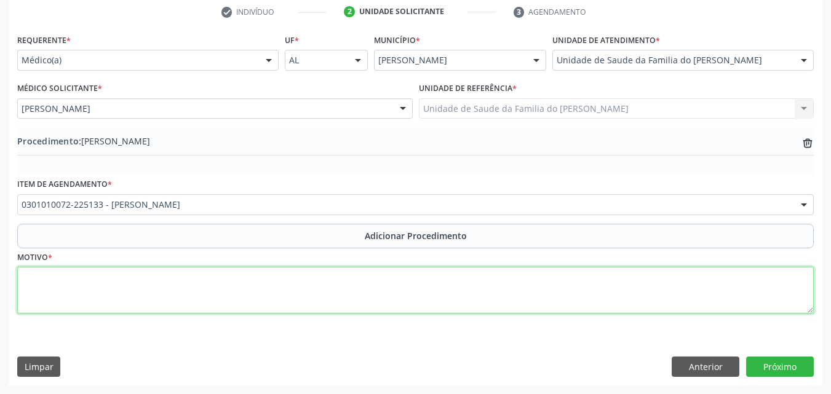
click at [151, 277] on textarea at bounding box center [415, 290] width 797 height 47
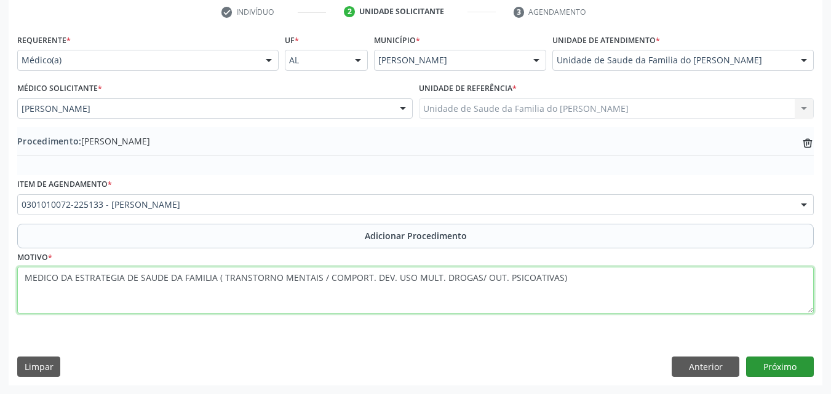
type textarea "MEDICO DA ESTRATEGIA DE SAUDE DA FAMILIA ( TRANSTORNO MENTAIS / COMPORT. DEV. U…"
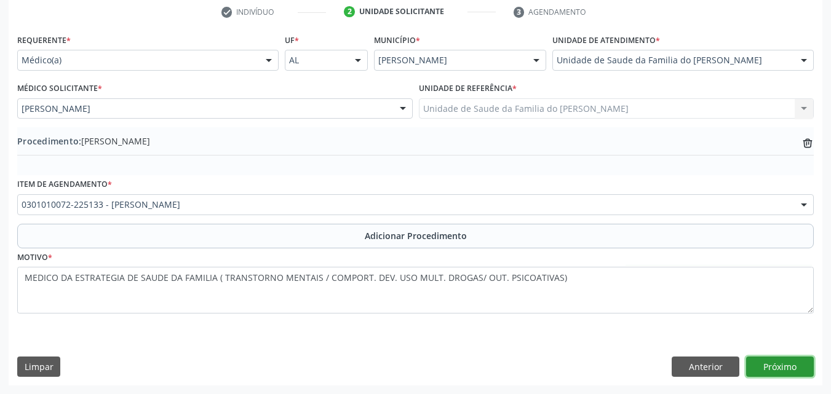
click at [763, 363] on button "Próximo" at bounding box center [780, 367] width 68 height 21
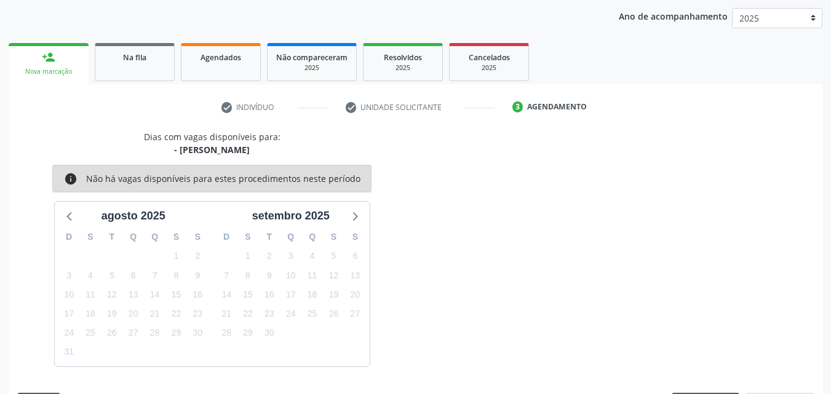
scroll to position [194, 0]
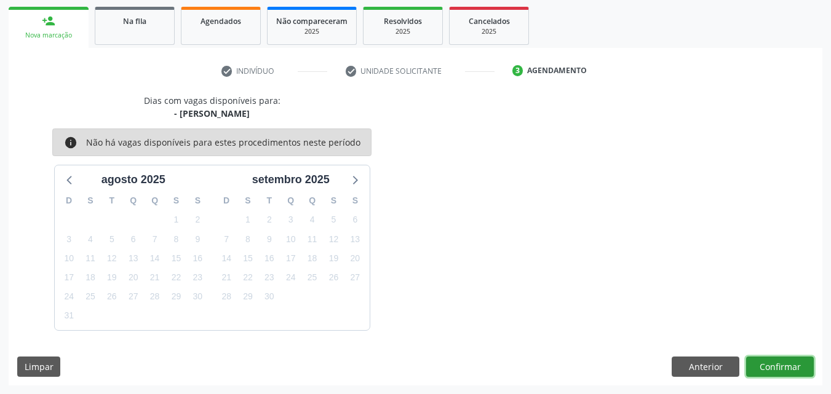
click at [763, 359] on button "Confirmar" at bounding box center [780, 367] width 68 height 21
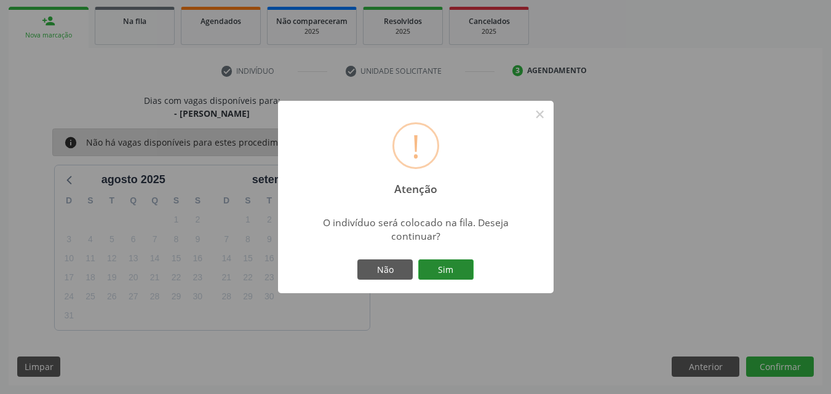
click at [428, 268] on button "Sim" at bounding box center [445, 270] width 55 height 21
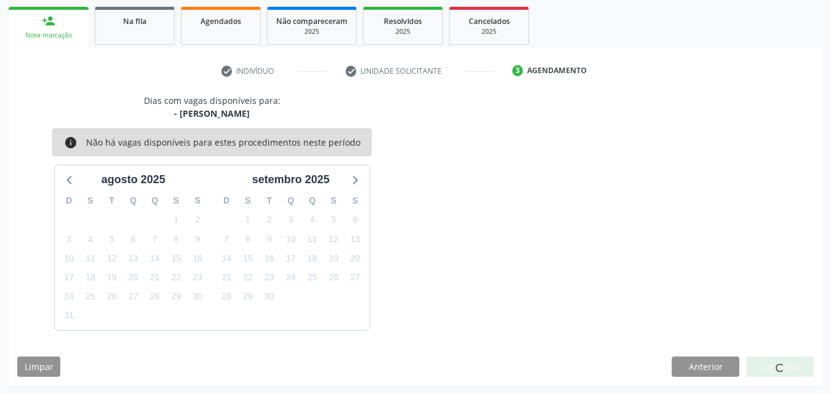
scroll to position [33, 0]
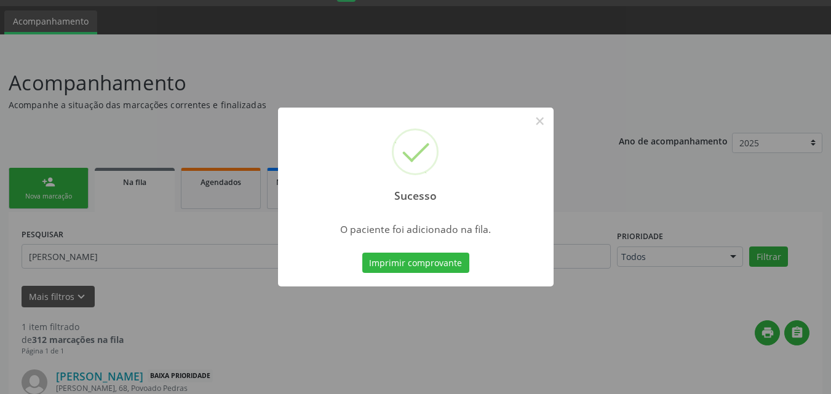
click at [428, 268] on button "Imprimir comprovante" at bounding box center [415, 263] width 107 height 21
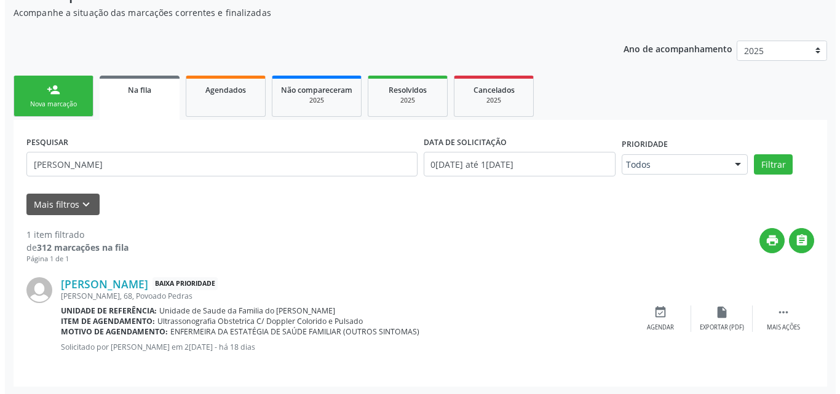
scroll to position [127, 0]
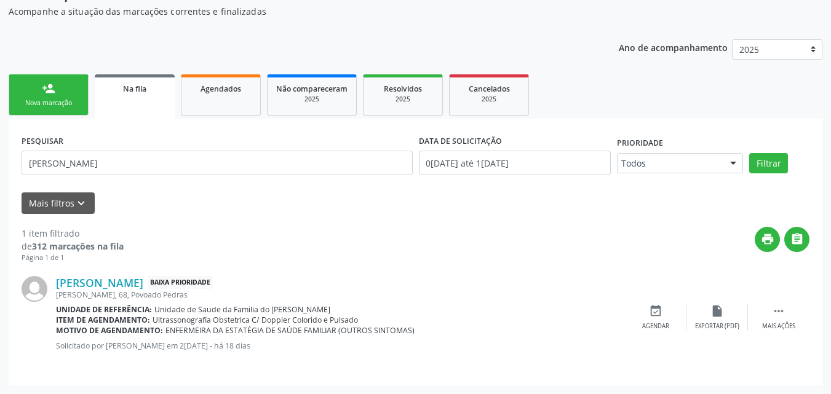
click at [491, 158] on input "0[DATE] até 1[DATE]" at bounding box center [515, 163] width 193 height 25
click at [188, 159] on input "[PERSON_NAME]" at bounding box center [217, 163] width 391 height 25
click at [783, 307] on icon "" at bounding box center [779, 311] width 14 height 14
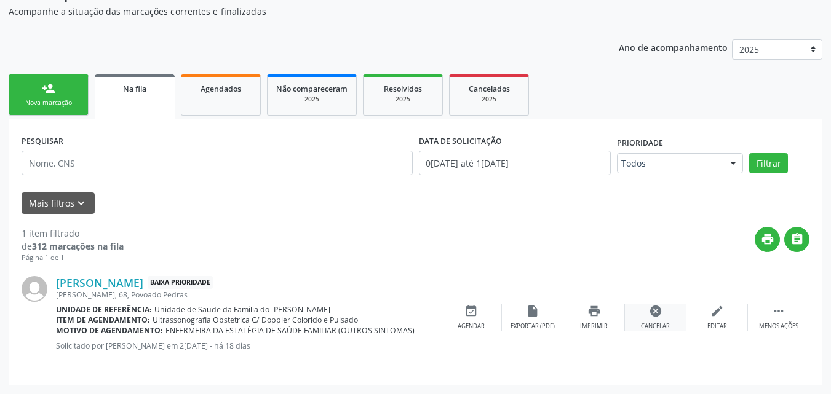
click at [658, 313] on icon "cancel" at bounding box center [656, 311] width 14 height 14
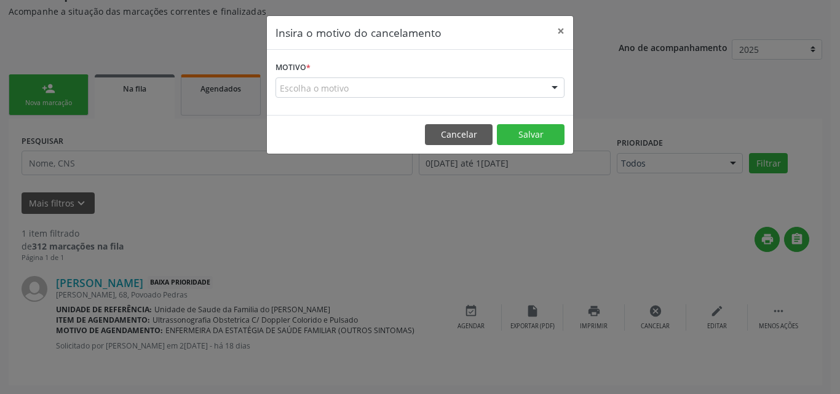
click at [489, 90] on div "Escolha o motivo" at bounding box center [420, 87] width 289 height 21
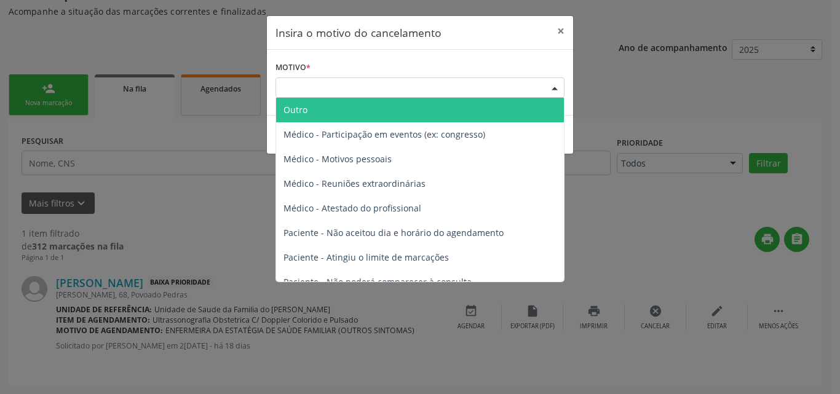
click at [553, 90] on div at bounding box center [555, 88] width 18 height 21
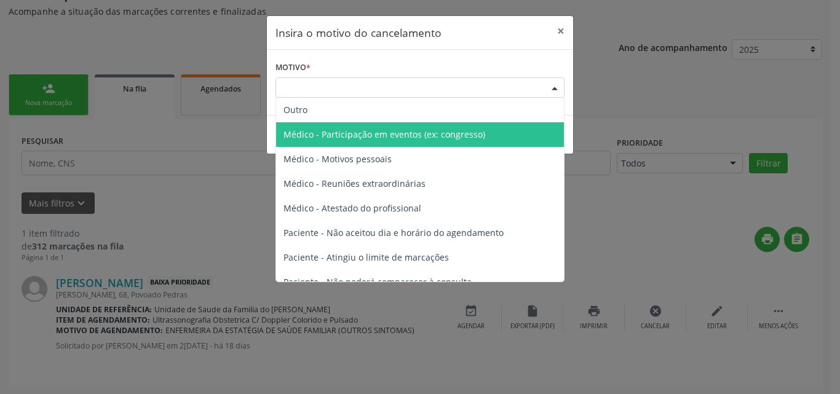
click at [458, 137] on span "Médico - Participação em eventos (ex: congresso)" at bounding box center [385, 135] width 202 height 12
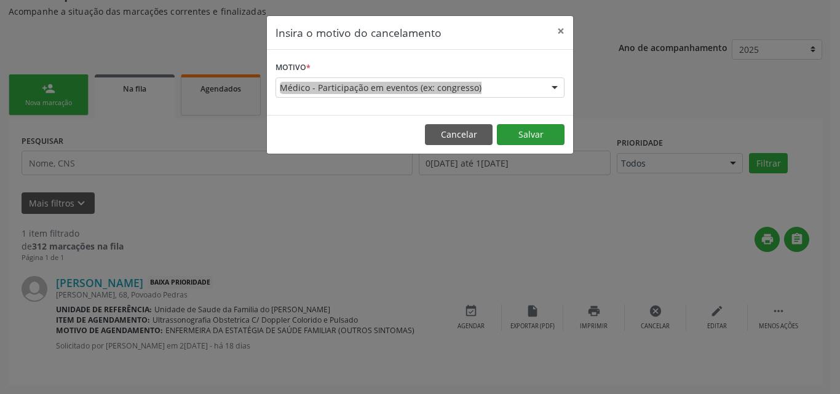
click at [520, 135] on button "Salvar" at bounding box center [531, 134] width 68 height 21
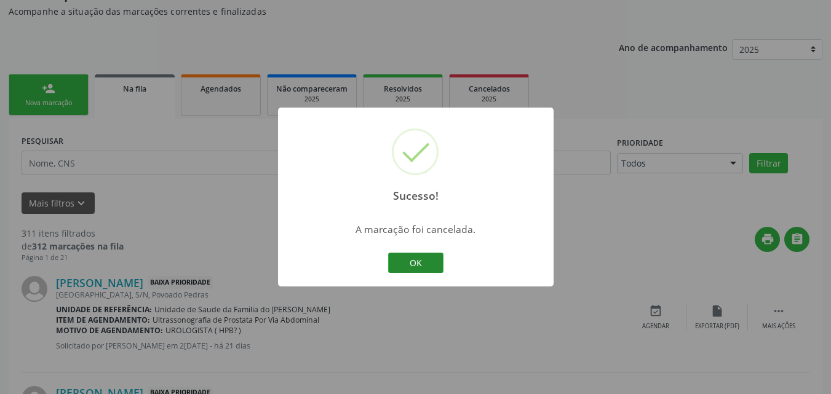
click at [424, 261] on button "OK" at bounding box center [415, 263] width 55 height 21
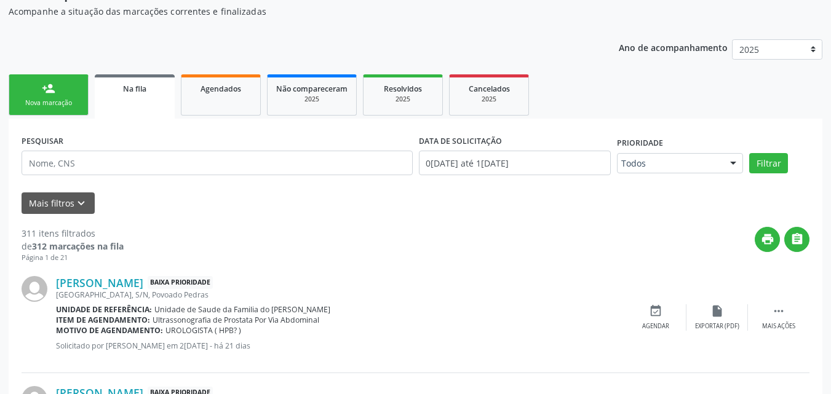
click at [524, 166] on input "0[DATE] até 1[DATE]" at bounding box center [515, 163] width 193 height 25
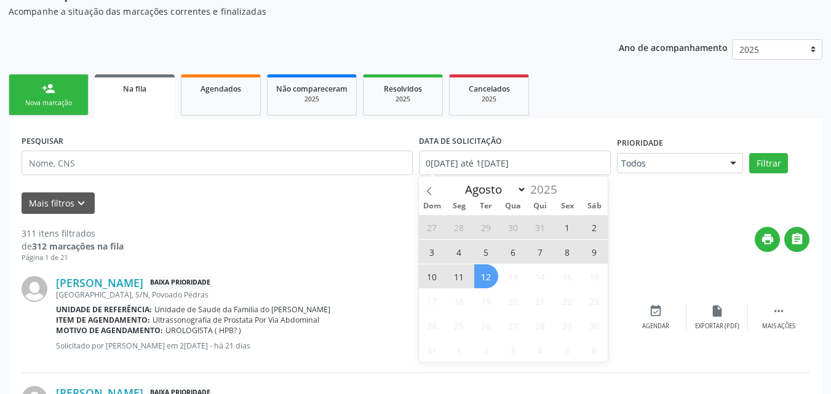
click at [486, 278] on span "12" at bounding box center [486, 276] width 24 height 24
type input "12/08/2025"
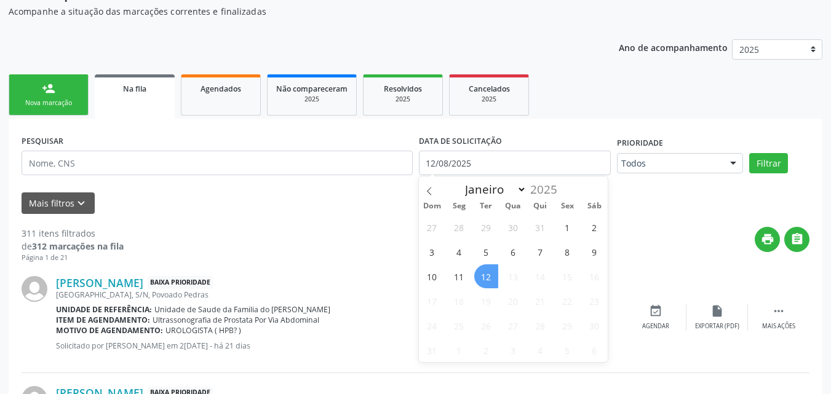
click at [491, 286] on span "12" at bounding box center [486, 276] width 24 height 24
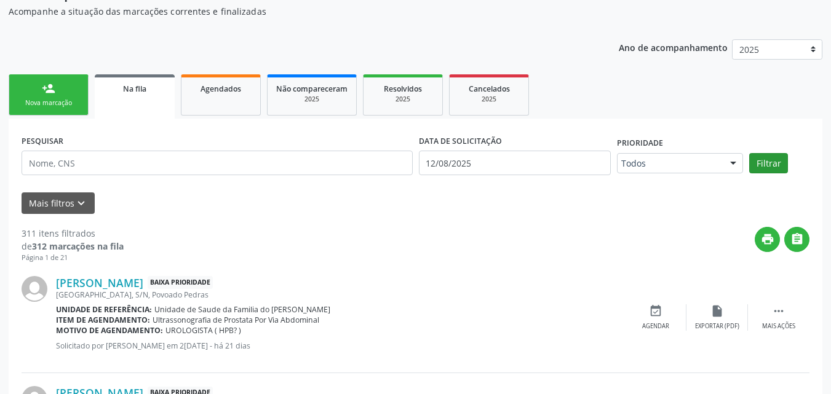
click at [770, 162] on button "Filtrar" at bounding box center [768, 163] width 39 height 21
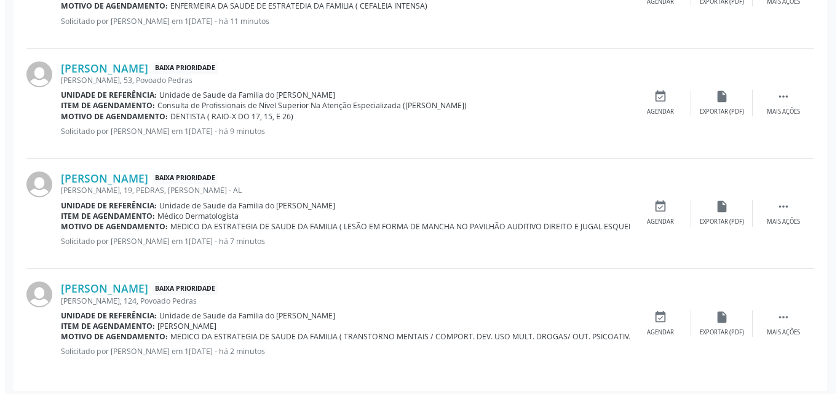
scroll to position [457, 0]
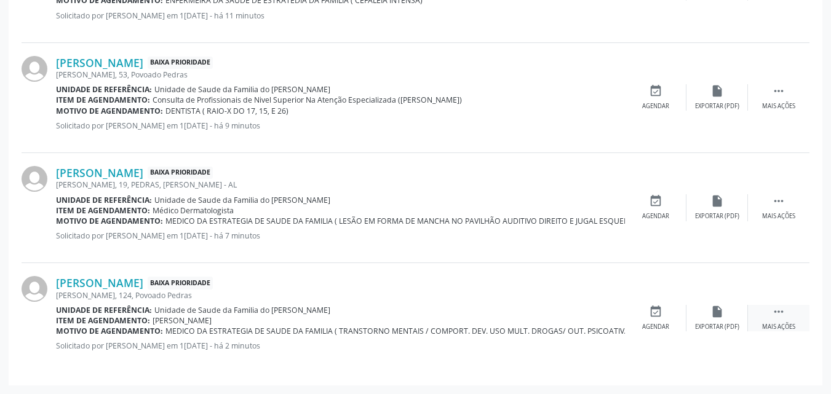
click at [780, 312] on icon "" at bounding box center [779, 312] width 14 height 14
click at [650, 309] on icon "cancel" at bounding box center [656, 312] width 14 height 14
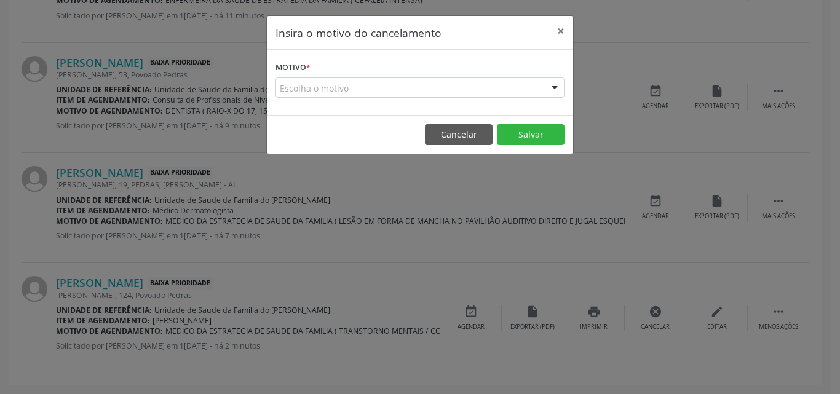
click at [541, 87] on div "Escolha o motivo" at bounding box center [420, 87] width 289 height 21
click at [527, 93] on div "Escolha o motivo" at bounding box center [420, 87] width 289 height 21
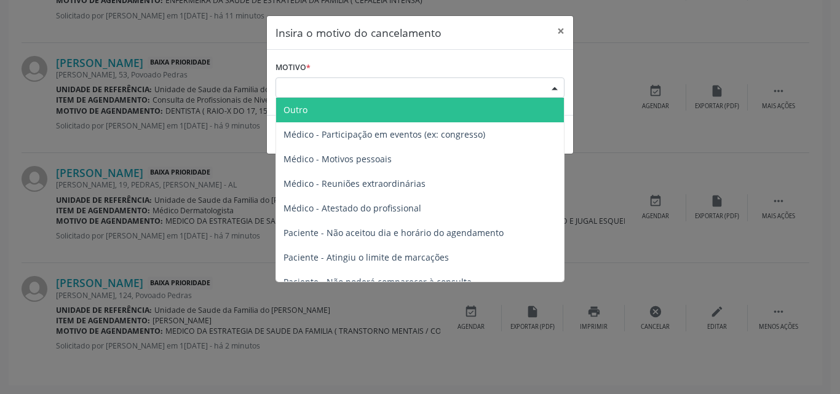
click at [547, 89] on div at bounding box center [555, 88] width 18 height 21
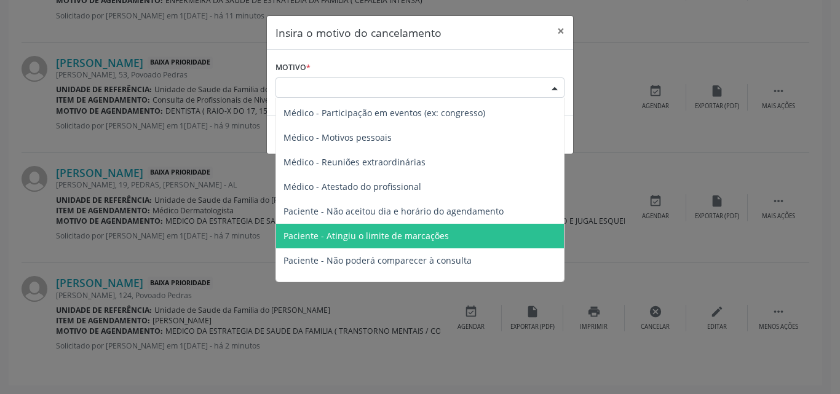
scroll to position [0, 0]
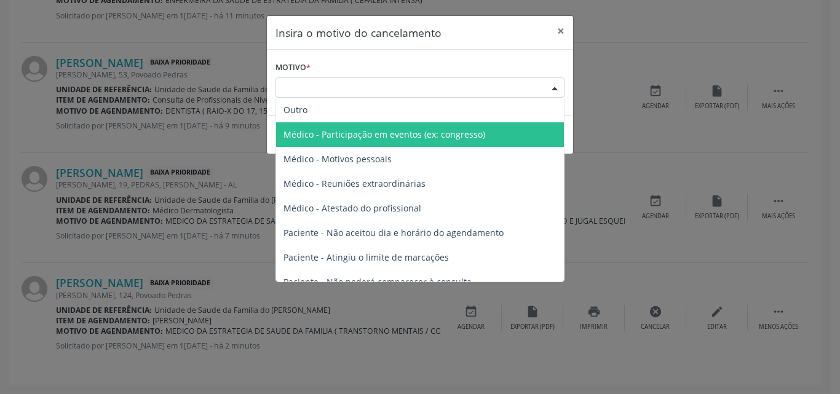
click at [509, 125] on span "Médico - Participação em eventos (ex: congresso)" at bounding box center [420, 134] width 288 height 25
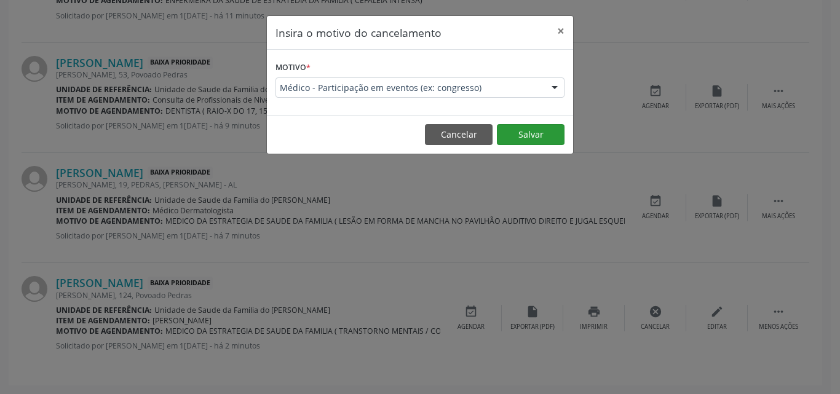
click at [544, 135] on button "Salvar" at bounding box center [531, 134] width 68 height 21
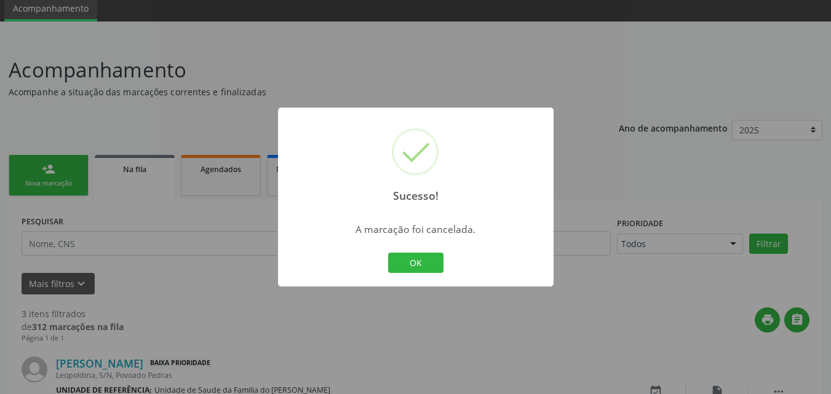
scroll to position [347, 0]
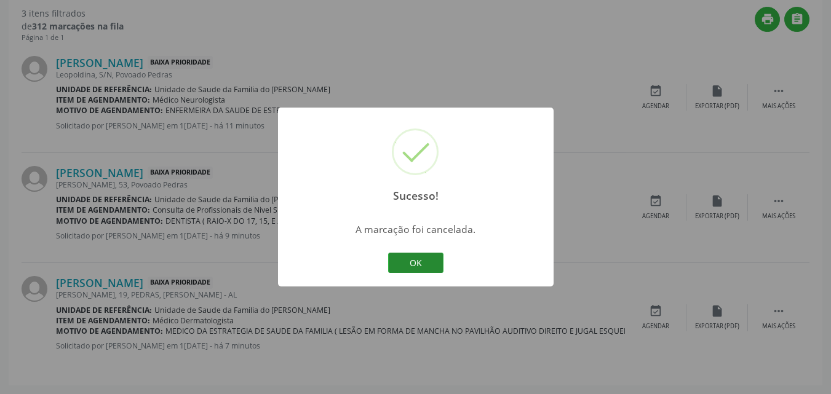
click at [410, 260] on button "OK" at bounding box center [415, 263] width 55 height 21
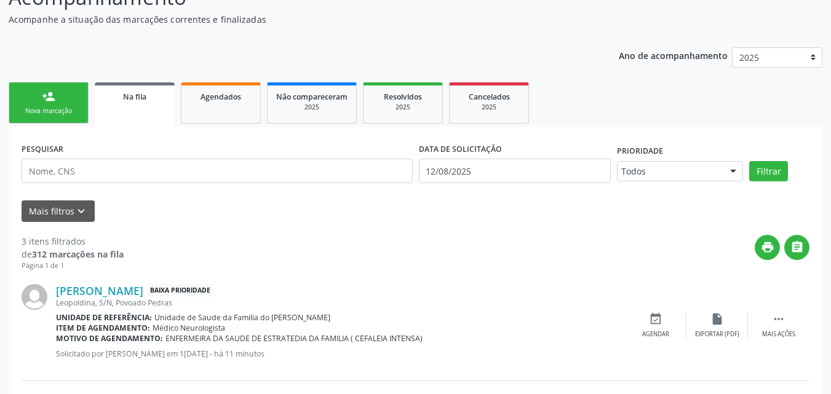
scroll to position [99, 0]
